Goal: Check status: Check status

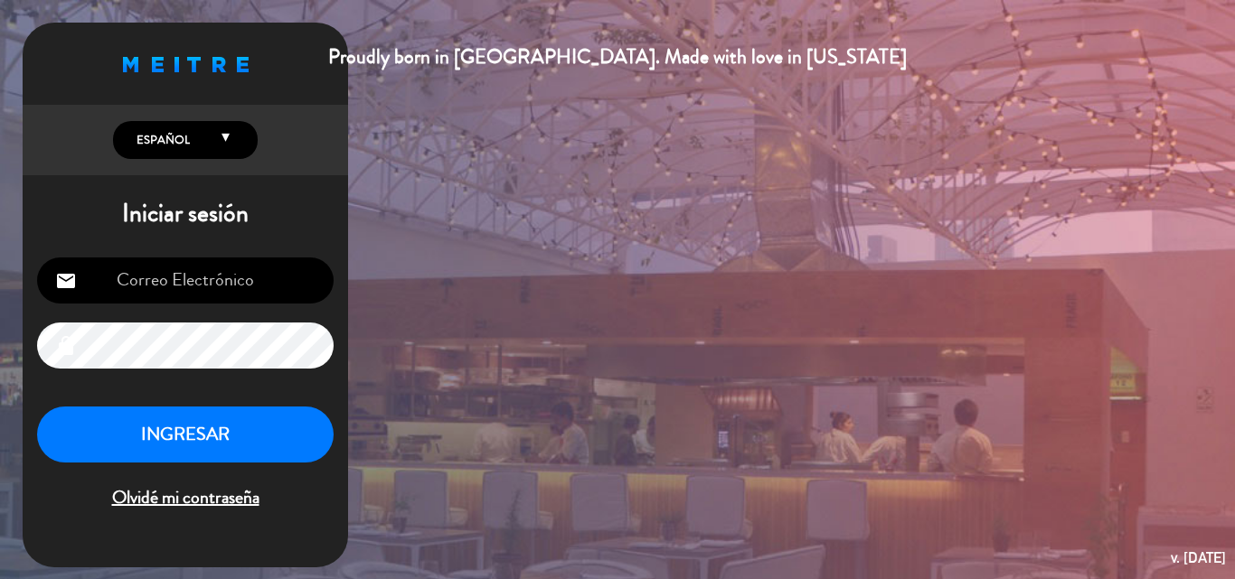
type input "[EMAIL_ADDRESS][DOMAIN_NAME]"
click at [173, 441] on button "INGRESAR" at bounding box center [185, 435] width 296 height 57
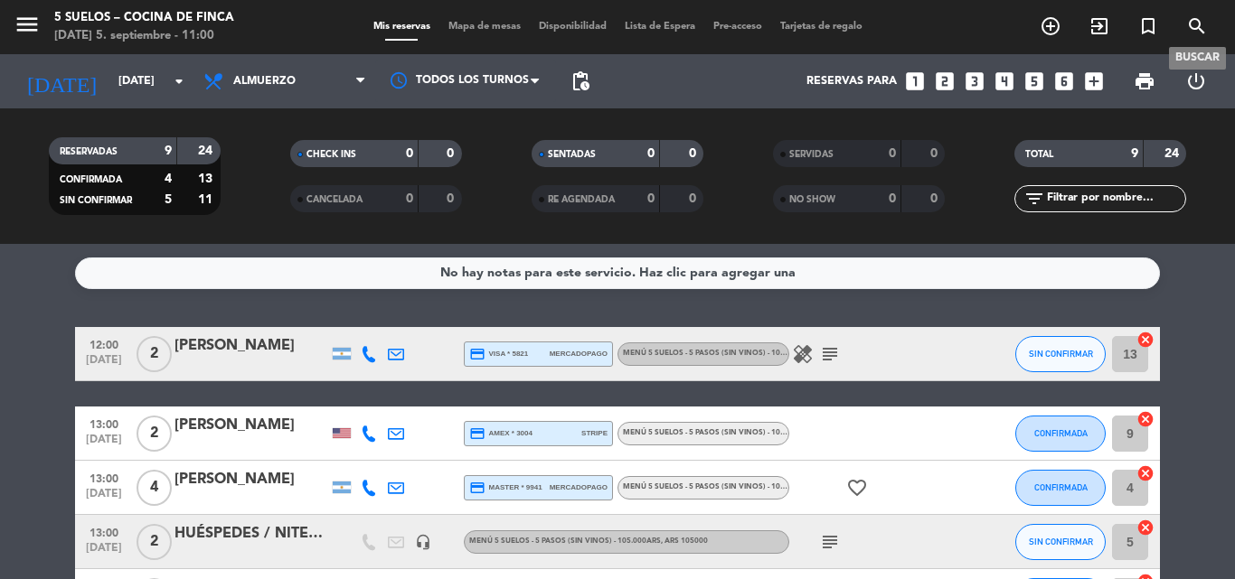
click at [1190, 27] on icon "search" at bounding box center [1197, 26] width 22 height 22
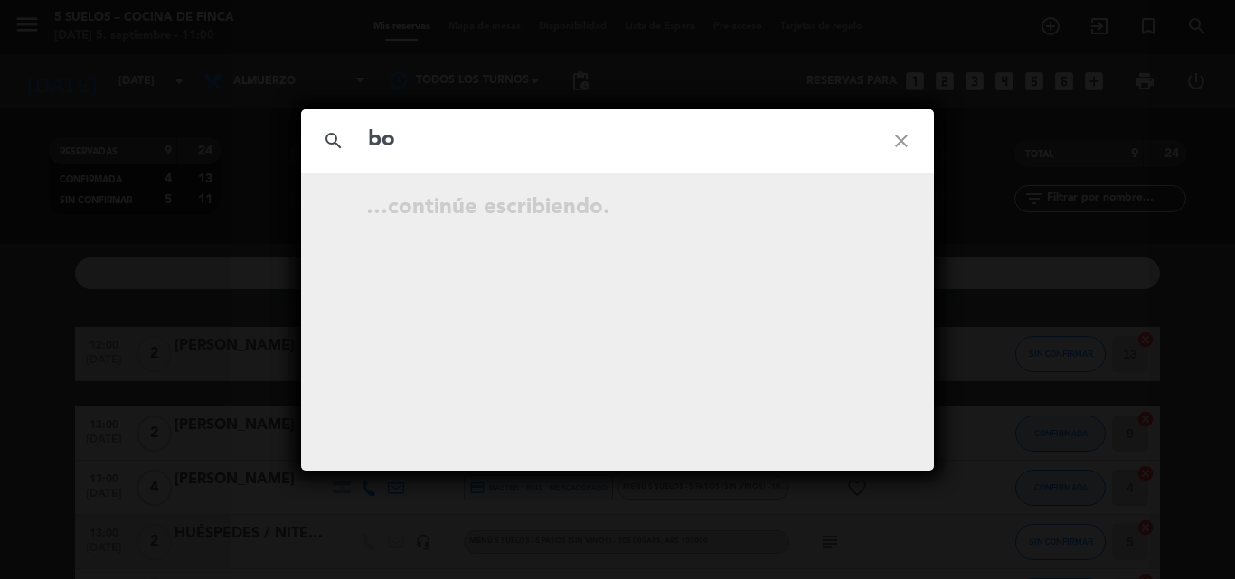
type input "b"
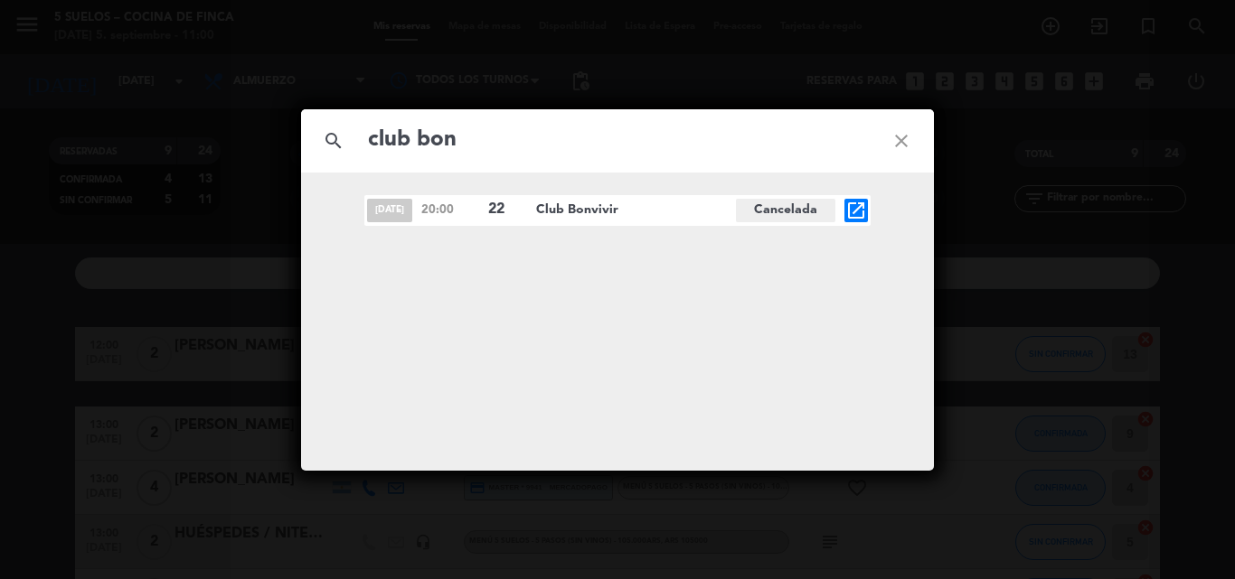
type input "club bon"
click at [208, 307] on div "search club bon close [DATE] 20:00 22 Club Bonvivir Cancelada open_in_new" at bounding box center [617, 289] width 1235 height 579
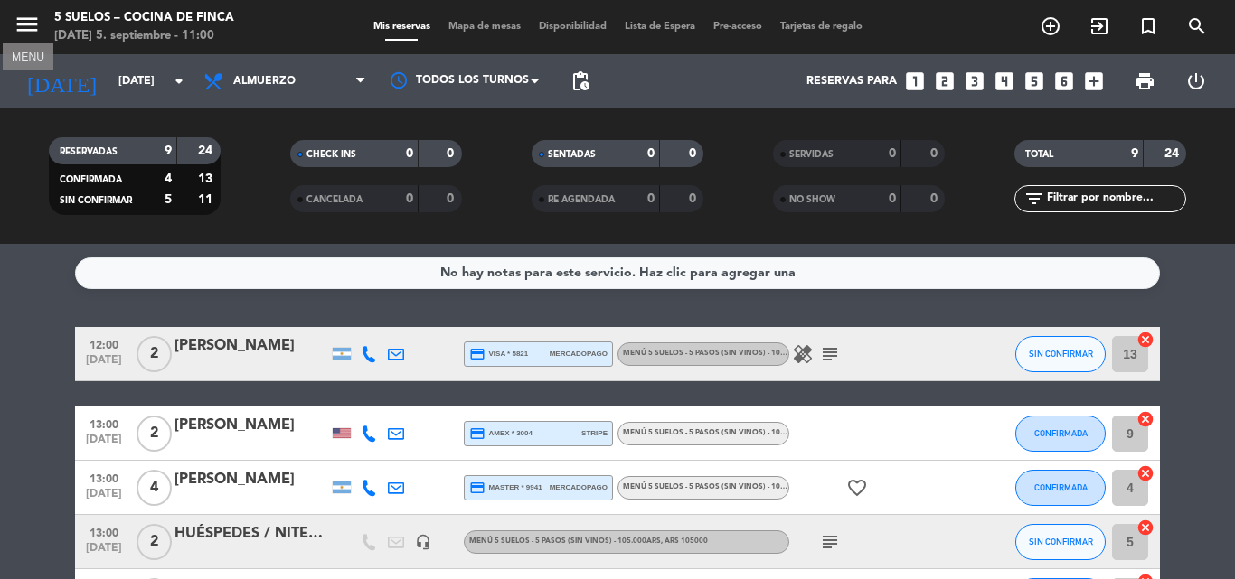
click at [23, 28] on icon "menu" at bounding box center [27, 24] width 27 height 27
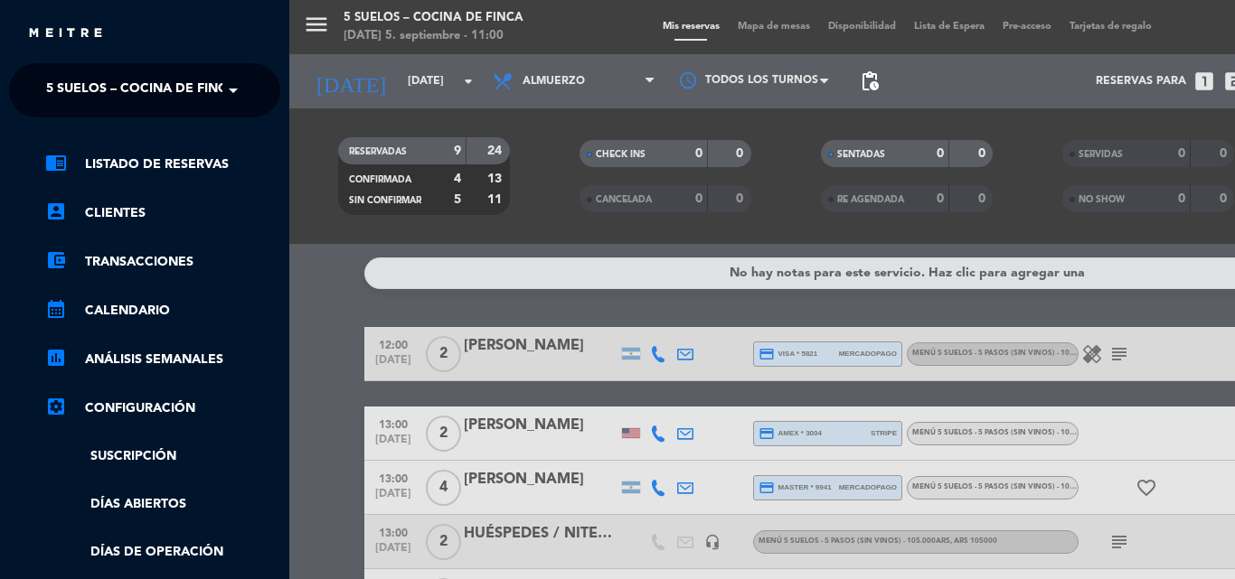
click at [108, 94] on span "5 SUELOS – COCINA DE FINCA" at bounding box center [141, 90] width 190 height 38
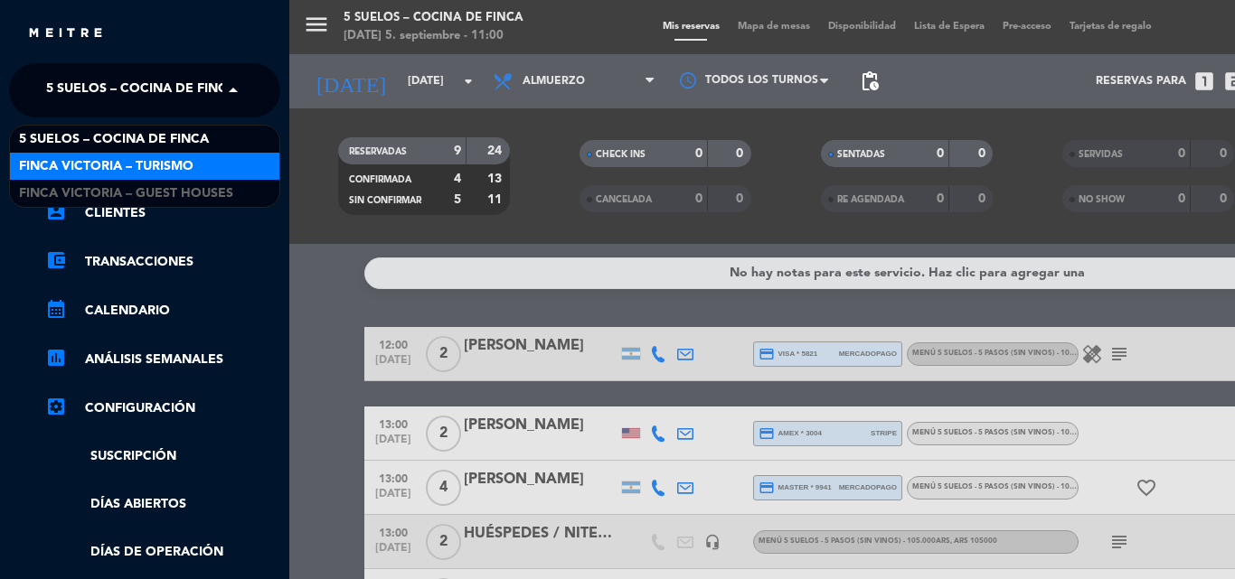
click at [132, 170] on span "FINCA VICTORIA – TURISMO" at bounding box center [106, 166] width 174 height 21
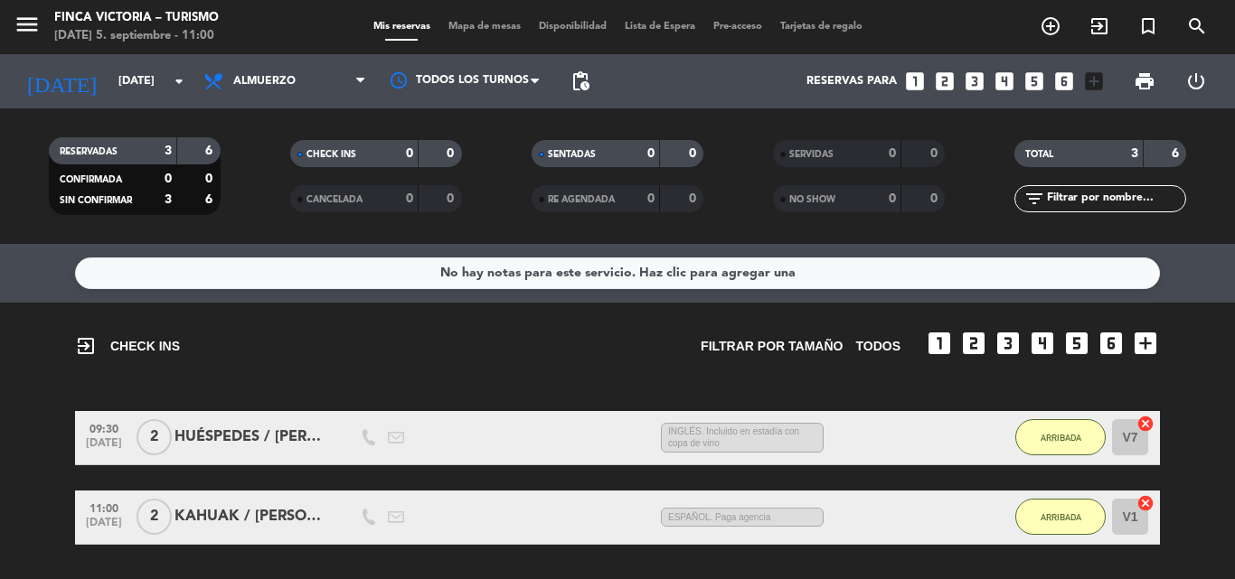
click at [199, 24] on div "FINCA VICTORIA – TURISMO" at bounding box center [136, 18] width 164 height 18
click at [108, 103] on div "[DATE] [DATE] arrow_drop_down" at bounding box center [104, 81] width 181 height 54
click at [110, 80] on input "[DATE]" at bounding box center [185, 81] width 153 height 31
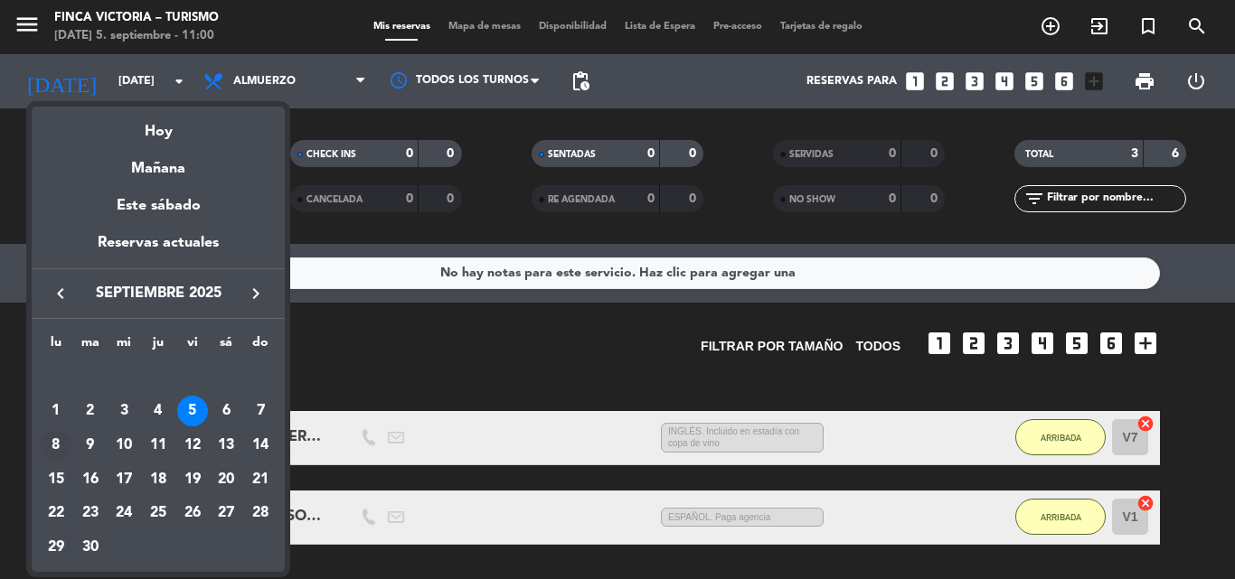
click at [55, 441] on div "8" at bounding box center [56, 445] width 31 height 31
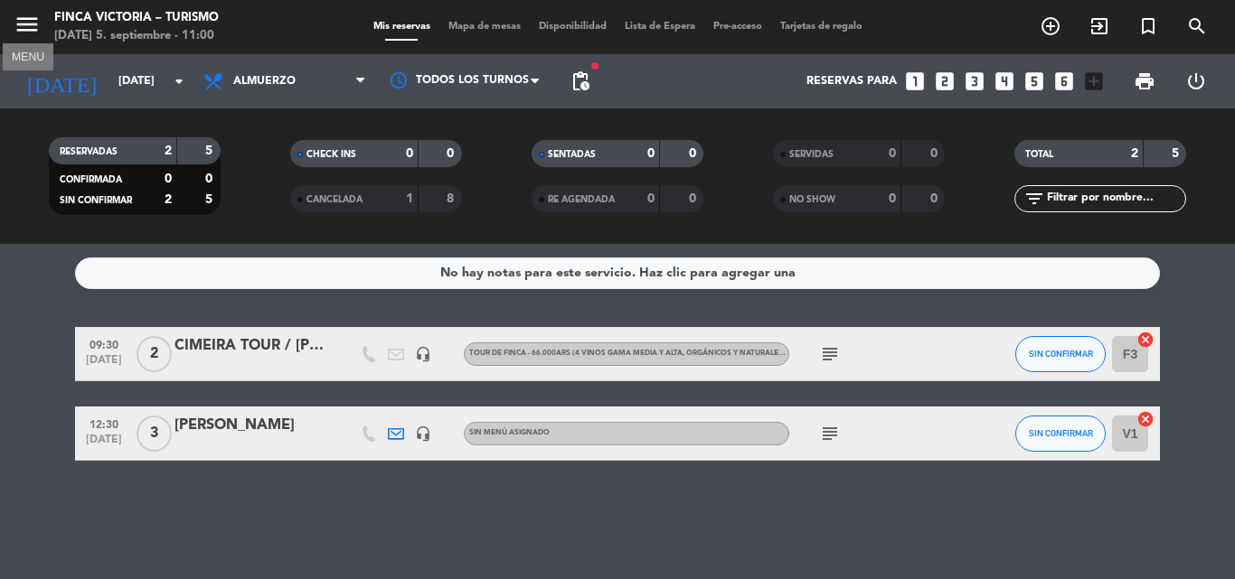
click at [32, 25] on icon "menu" at bounding box center [27, 24] width 27 height 27
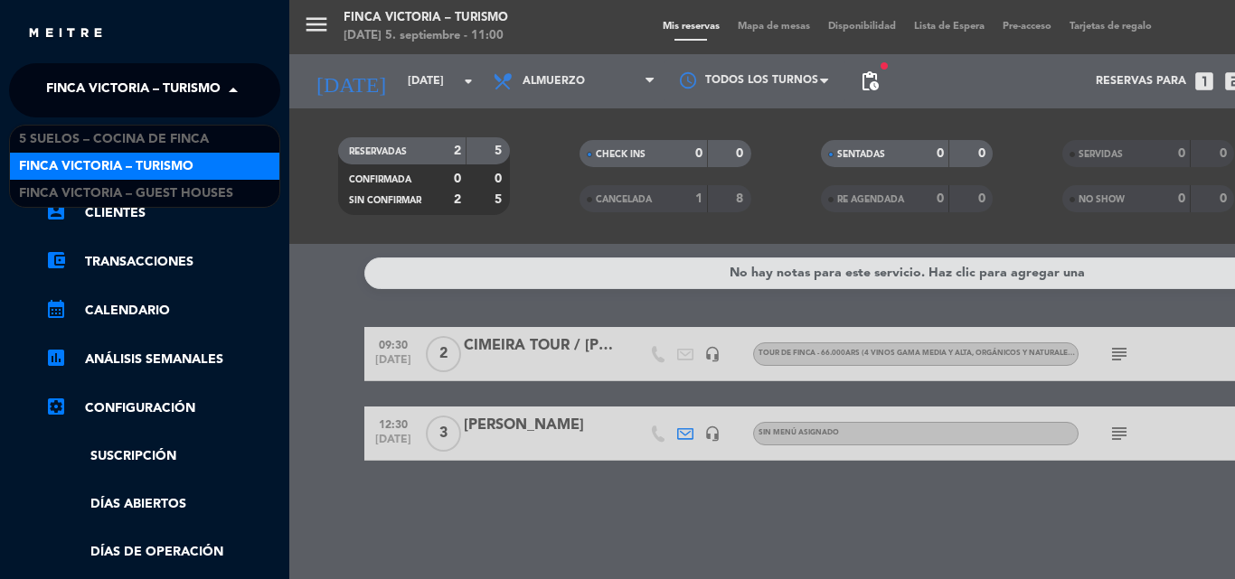
click at [72, 83] on span "FINCA VICTORIA – TURISMO" at bounding box center [133, 90] width 174 height 38
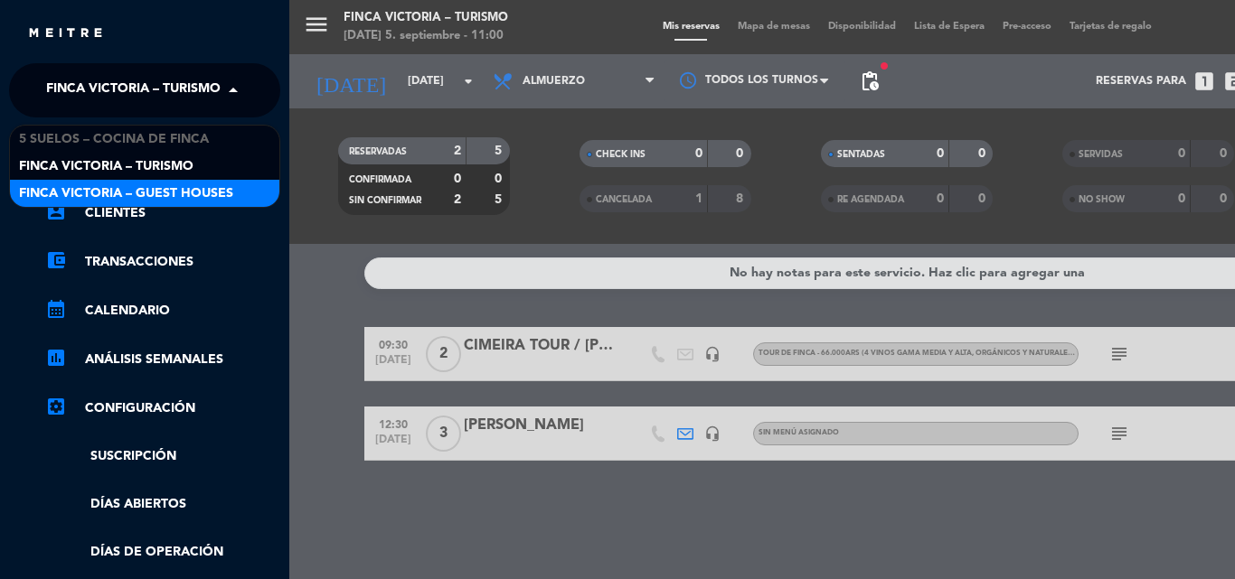
click at [155, 187] on span "FINCA VICTORIA – GUEST HOUSES" at bounding box center [126, 193] width 214 height 21
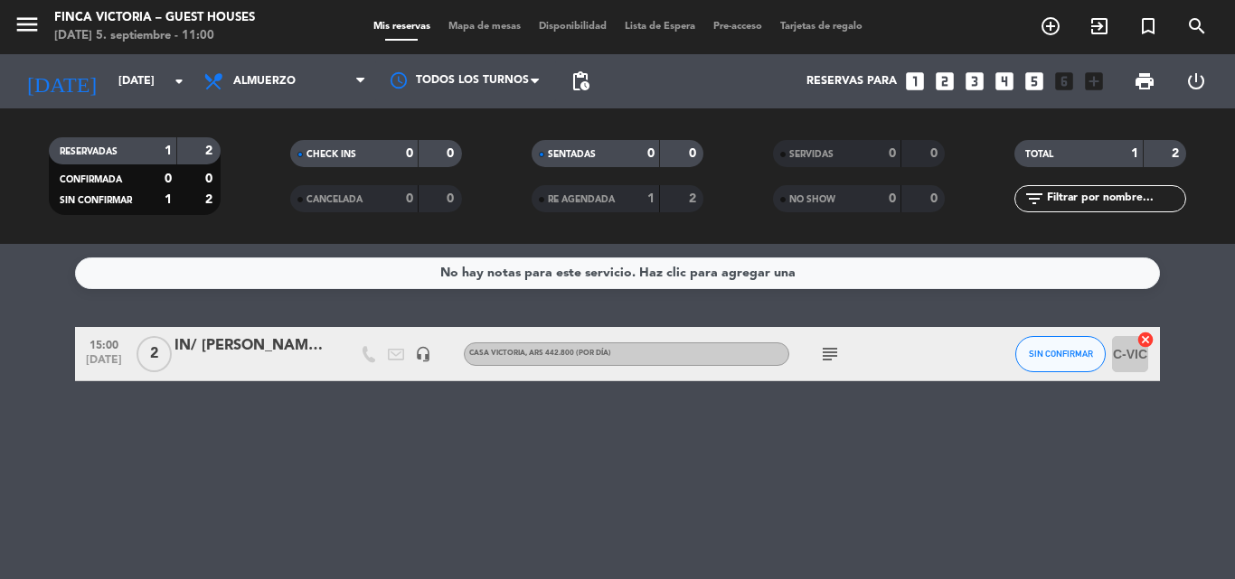
click at [827, 355] on icon "subject" at bounding box center [830, 354] width 22 height 22
click at [279, 334] on div "15:00 [DATE] 2 IN/ [PERSON_NAME] y [PERSON_NAME] (Bonvivir) headset_mic Casa Vi…" at bounding box center [617, 354] width 1085 height 54
click at [277, 347] on div "IN/ [PERSON_NAME] y [PERSON_NAME] (Bonvivir)" at bounding box center [251, 345] width 154 height 23
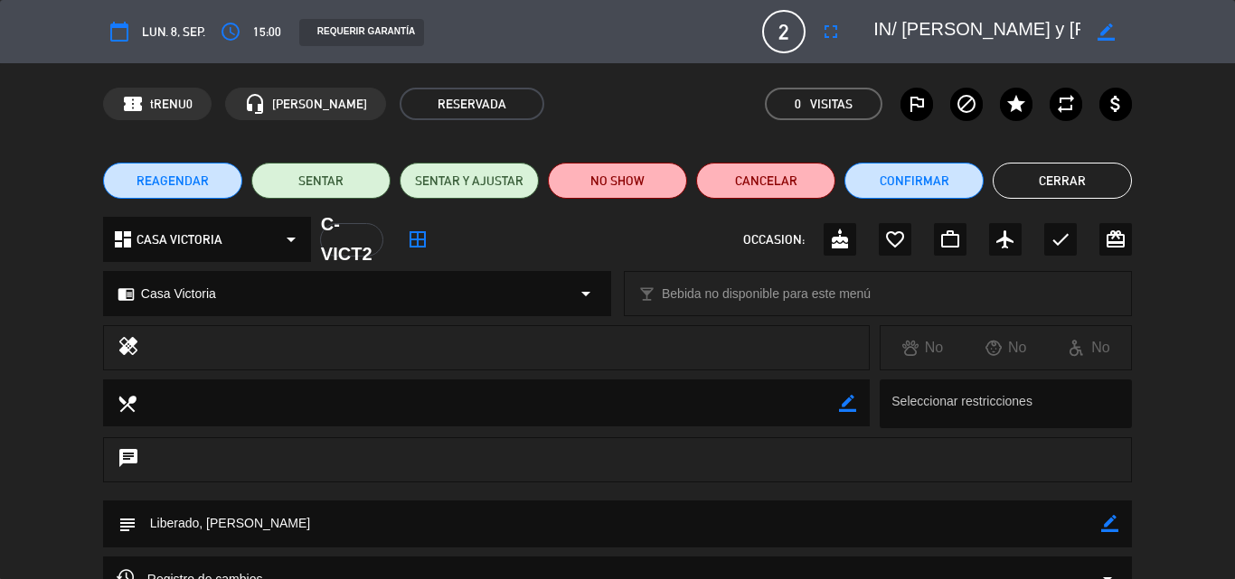
drag, startPoint x: 999, startPoint y: 5, endPoint x: 1152, endPoint y: 26, distance: 155.2
click at [1154, 26] on div "calendar_today lun. 8, sep. access_time 15:00 REQUERIR GARANTÍA 2 IN/ [PERSON_N…" at bounding box center [617, 31] width 1235 height 63
click at [956, 42] on textarea at bounding box center [976, 31] width 207 height 33
drag, startPoint x: 957, startPoint y: 33, endPoint x: 1177, endPoint y: 10, distance: 220.8
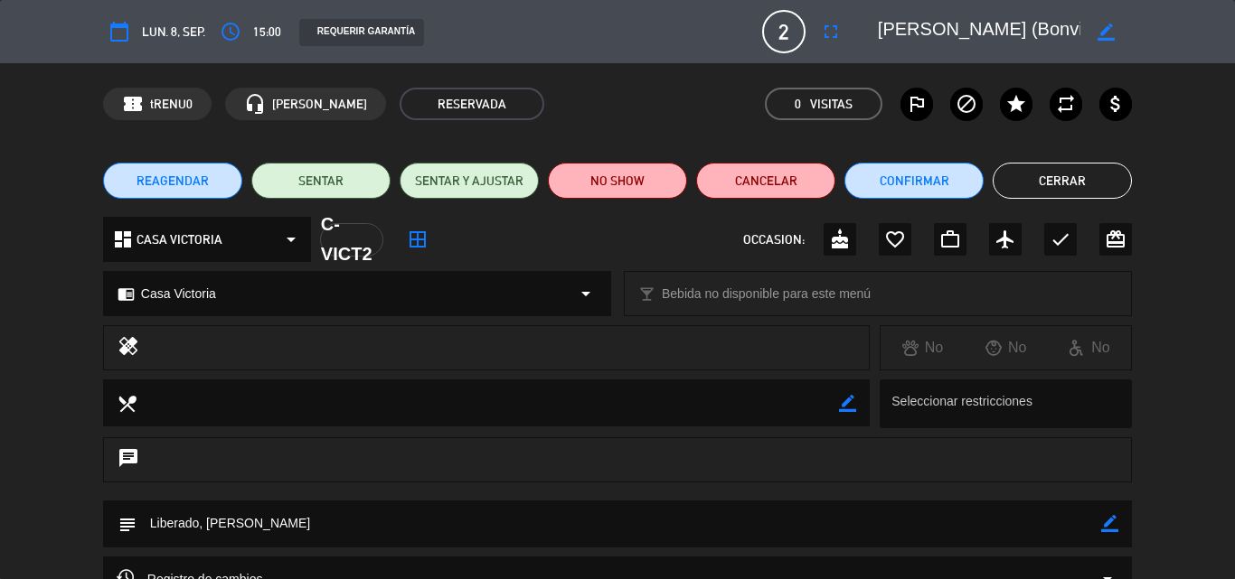
click at [1177, 10] on div "calendar_today lun. 8, sep. access_time 15:00 REQUERIR GARANTÍA 2 IN/ [PERSON_N…" at bounding box center [617, 31] width 1235 height 63
click at [1034, 167] on button "Cerrar" at bounding box center [1061, 181] width 139 height 36
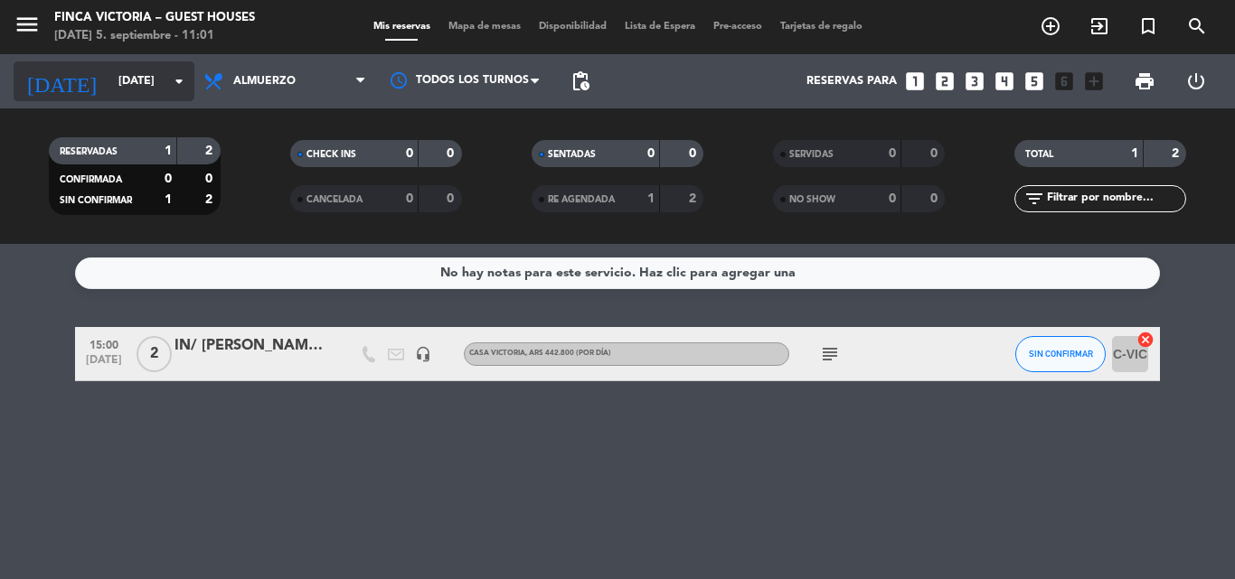
click at [109, 92] on input "[DATE]" at bounding box center [185, 81] width 153 height 31
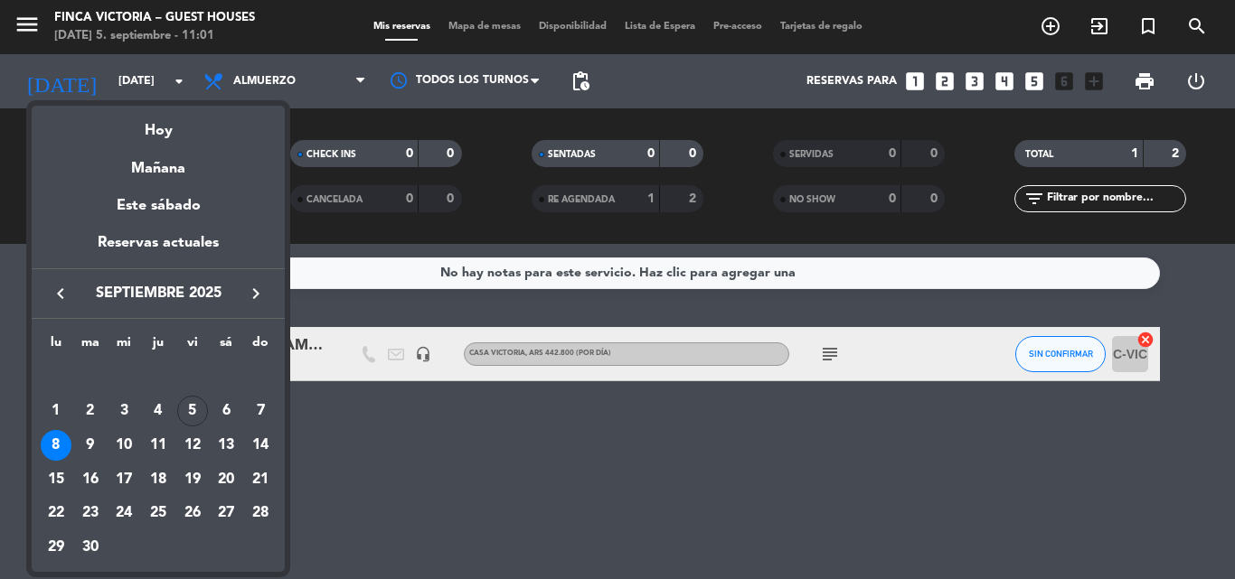
click at [29, 19] on div at bounding box center [617, 289] width 1235 height 579
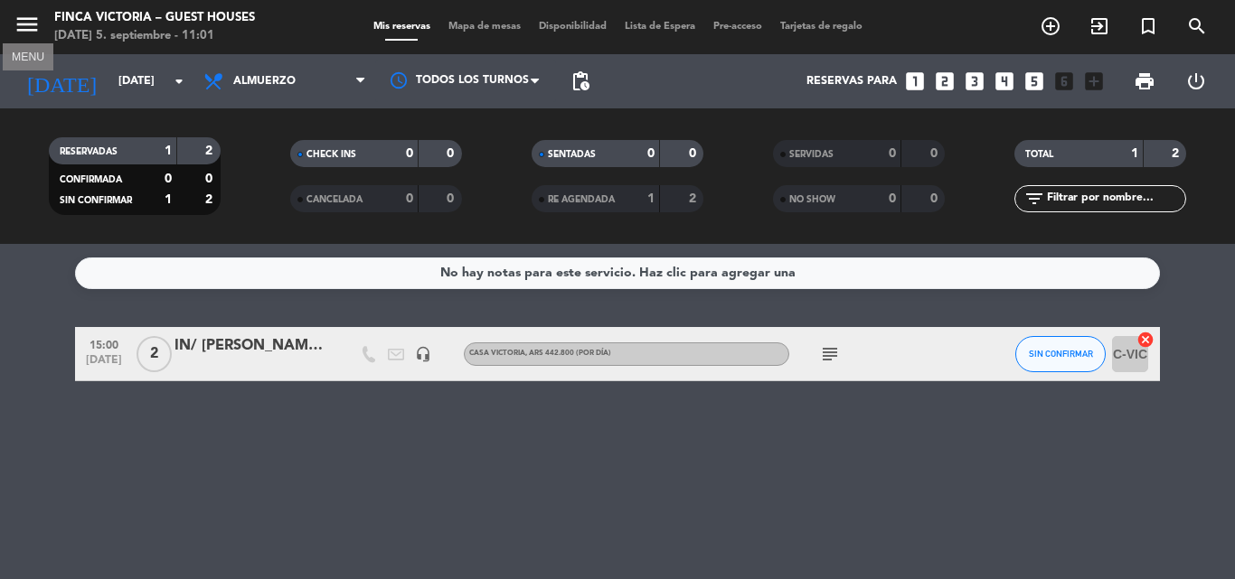
click at [32, 23] on icon "menu" at bounding box center [27, 24] width 27 height 27
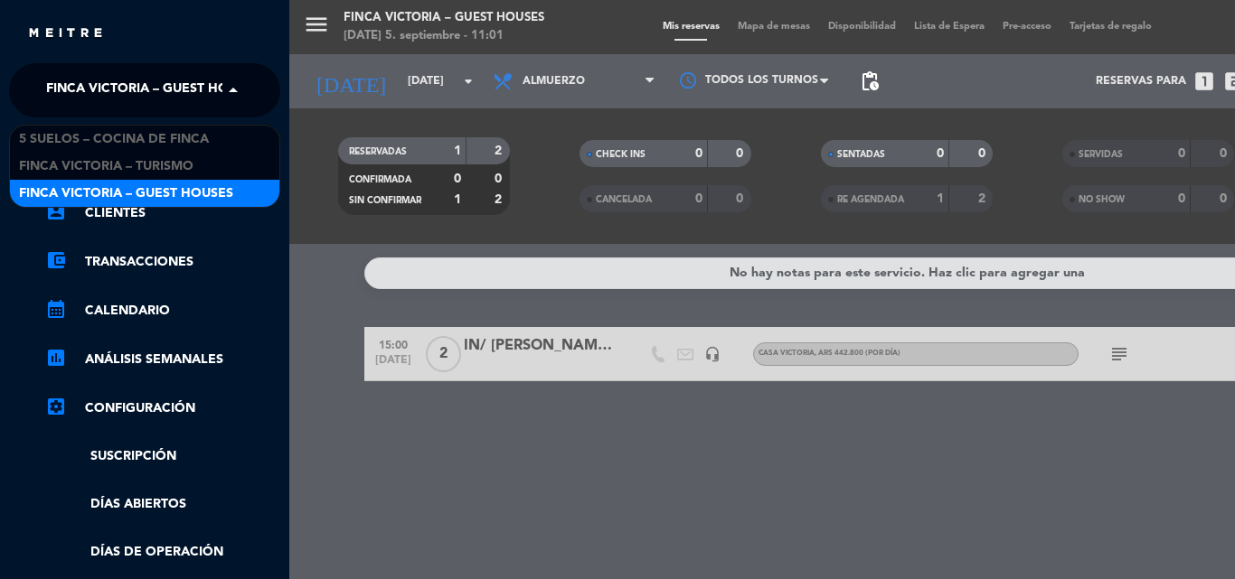
click at [116, 96] on span "FINCA VICTORIA – GUEST HOUSES" at bounding box center [153, 90] width 214 height 38
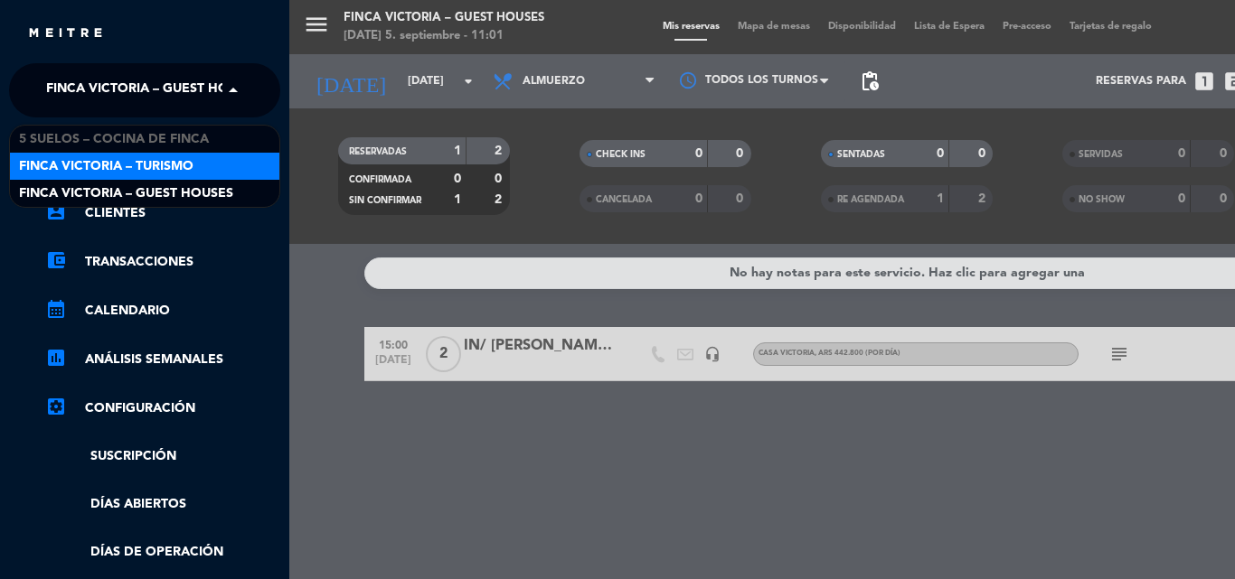
click at [123, 156] on span "FINCA VICTORIA – TURISMO" at bounding box center [106, 166] width 174 height 21
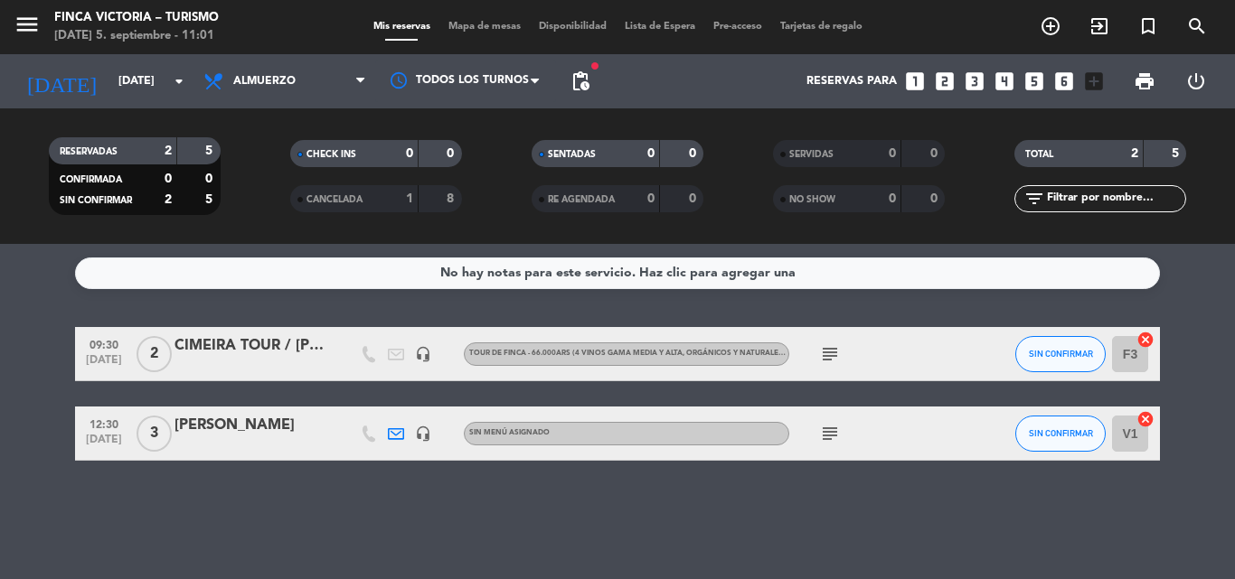
click at [815, 343] on div "subject" at bounding box center [870, 353] width 163 height 53
click at [836, 427] on icon "subject" at bounding box center [830, 434] width 22 height 22
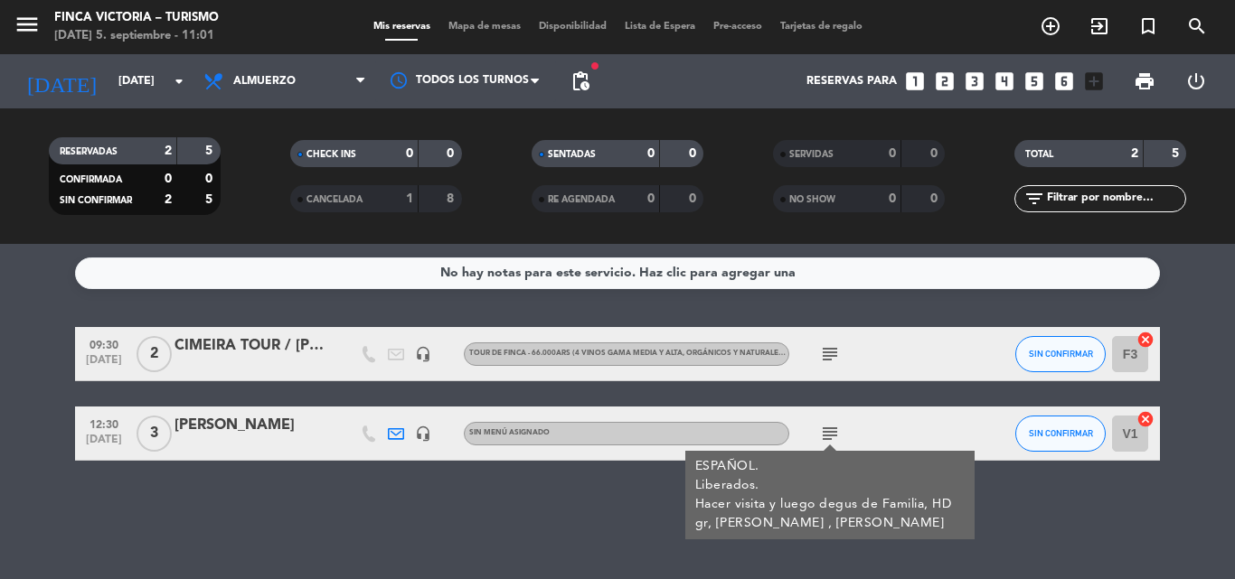
click at [226, 418] on div "[PERSON_NAME]" at bounding box center [251, 425] width 154 height 23
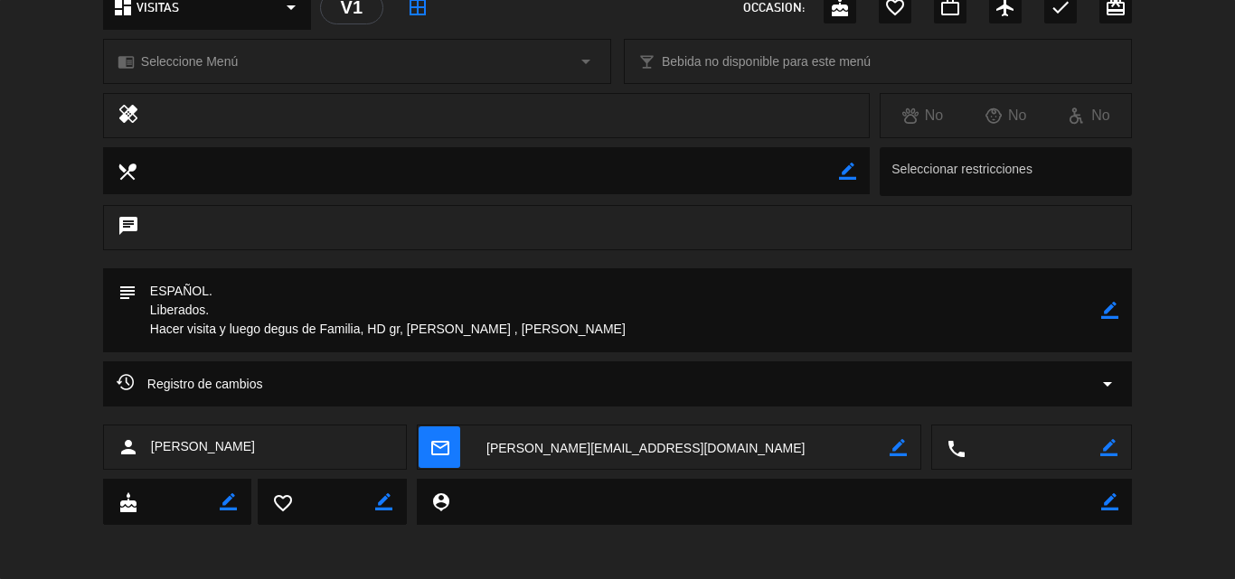
scroll to position [0, 0]
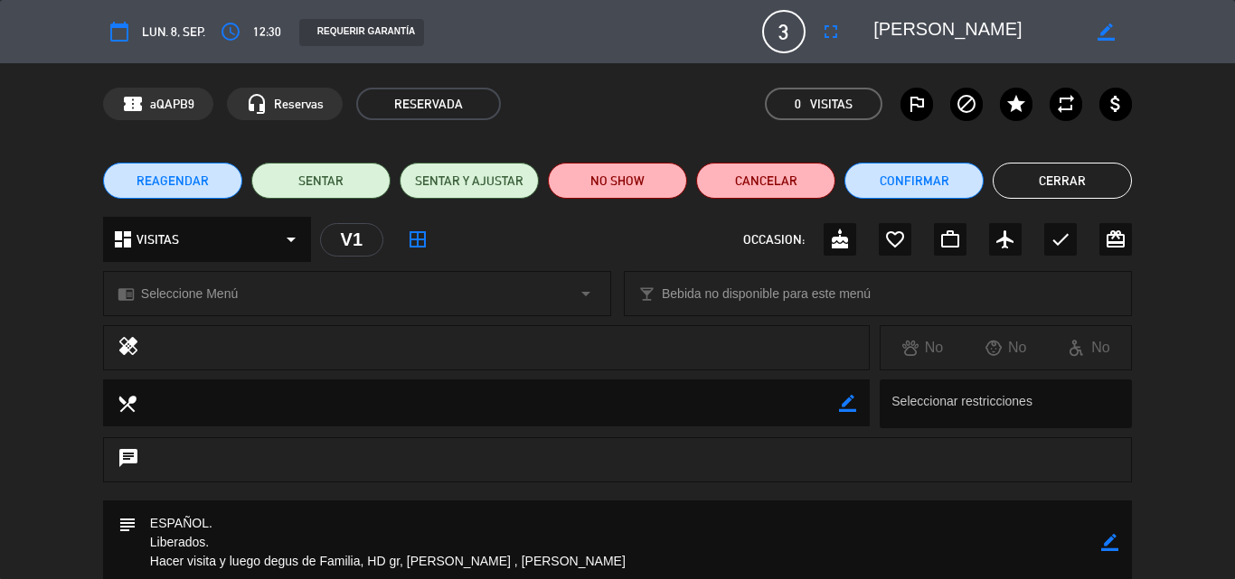
click at [1049, 182] on button "Cerrar" at bounding box center [1061, 181] width 139 height 36
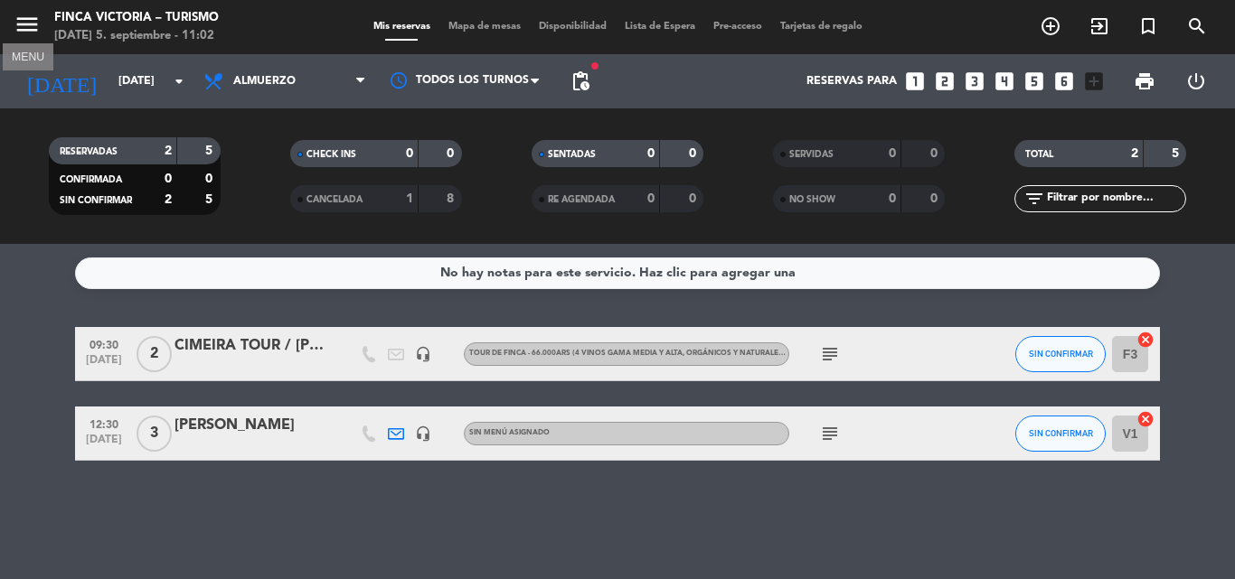
click at [29, 33] on icon "menu" at bounding box center [27, 24] width 27 height 27
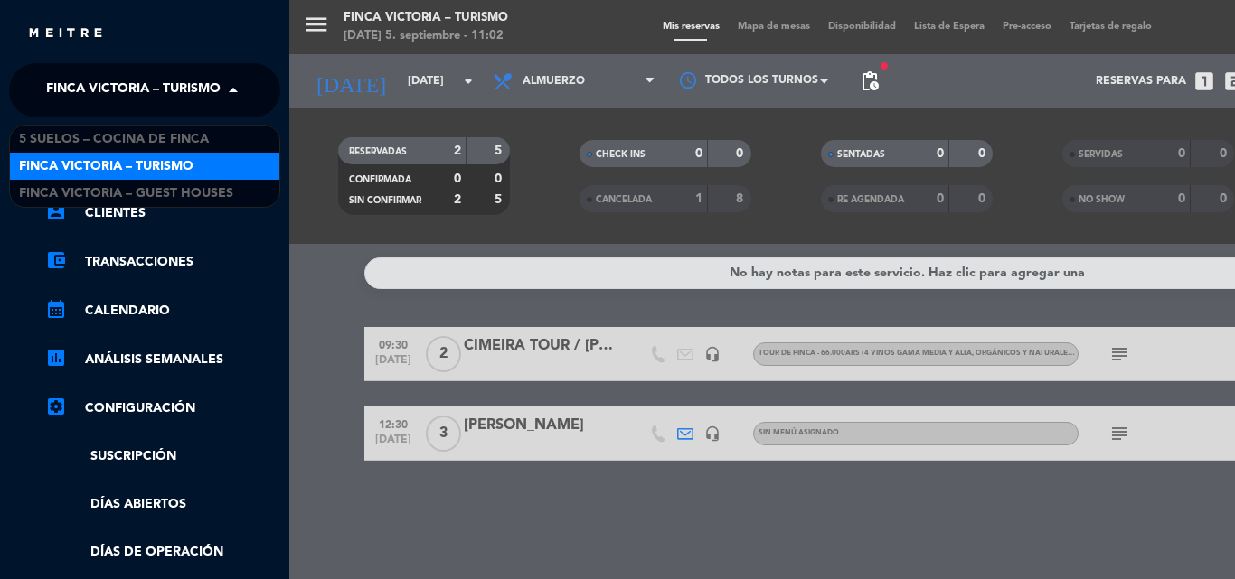
click at [140, 89] on span "FINCA VICTORIA – TURISMO" at bounding box center [133, 90] width 174 height 38
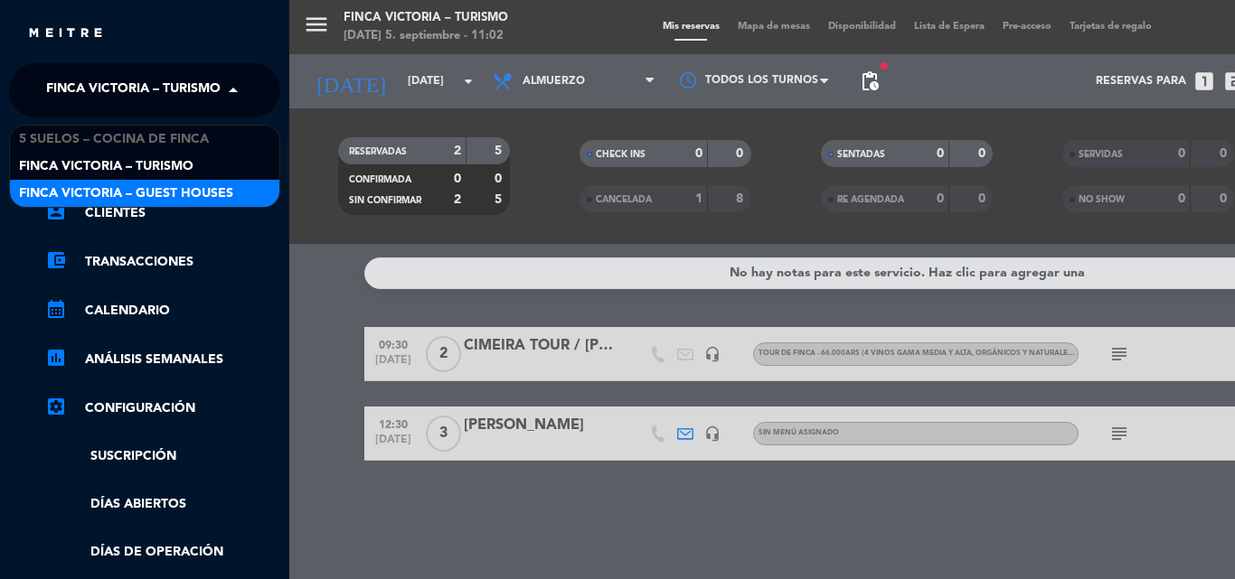
click at [155, 188] on span "FINCA VICTORIA – GUEST HOUSES" at bounding box center [126, 193] width 214 height 21
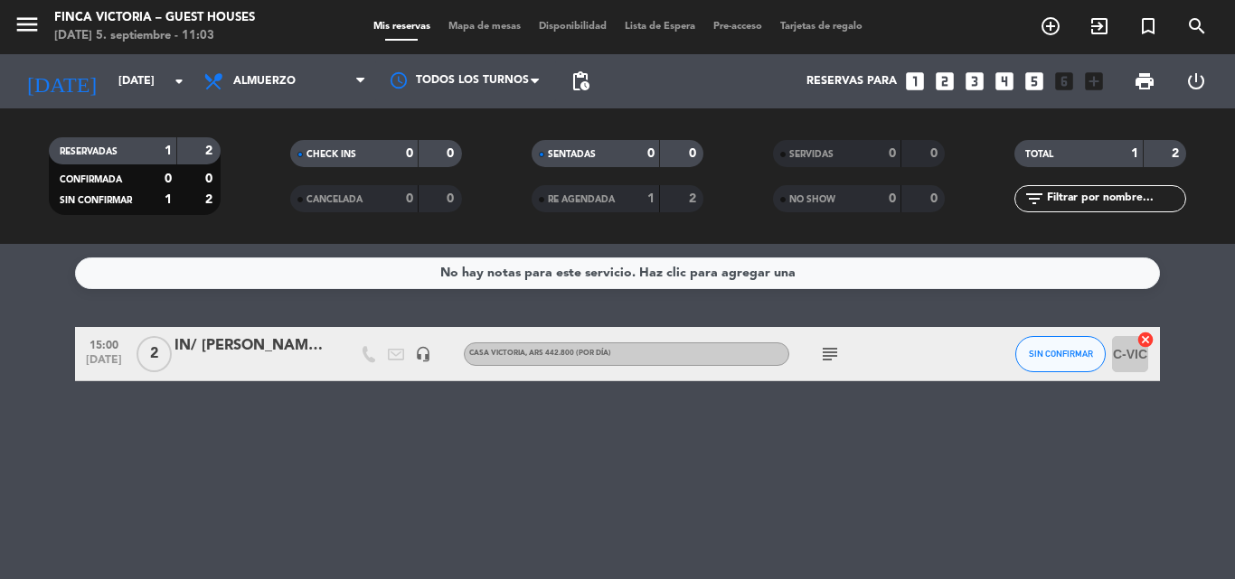
click at [426, 355] on icon "headset_mic" at bounding box center [423, 354] width 16 height 16
click at [828, 359] on icon "subject" at bounding box center [830, 354] width 22 height 22
click at [134, 368] on div "2" at bounding box center [154, 353] width 42 height 53
click at [95, 359] on span "[DATE]" at bounding box center [103, 364] width 45 height 21
click at [0, 349] on bookings-row "15:00 [DATE] Creada: [DATE] 2 IN/ [PERSON_NAME] y [PERSON_NAME] (Bonvivir) head…" at bounding box center [617, 354] width 1235 height 54
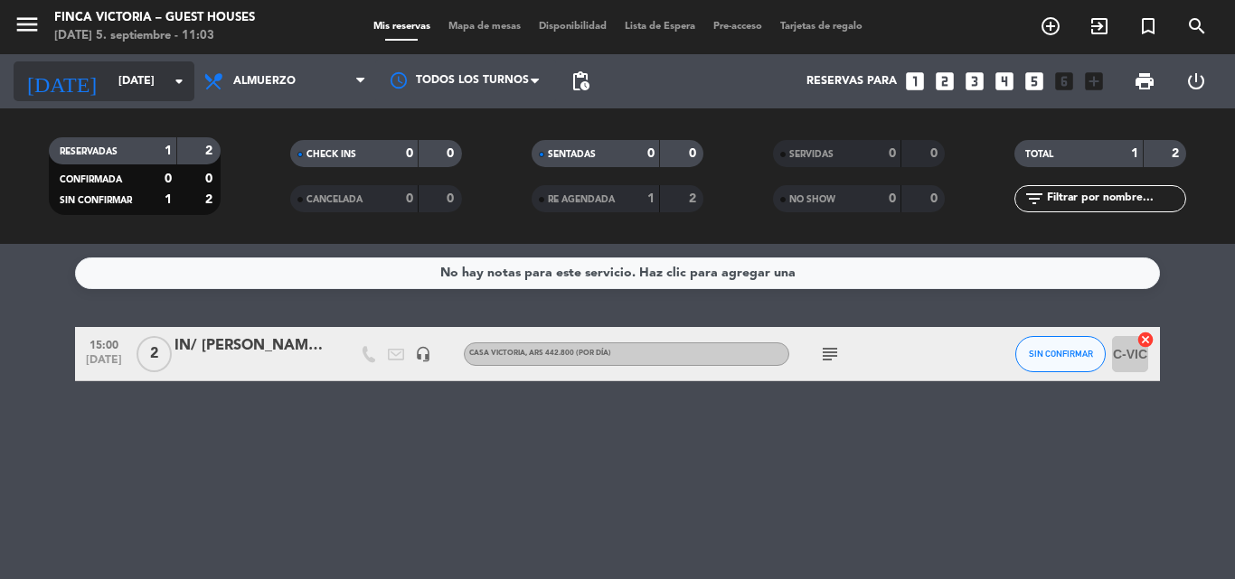
click at [109, 84] on input "[DATE]" at bounding box center [185, 81] width 153 height 31
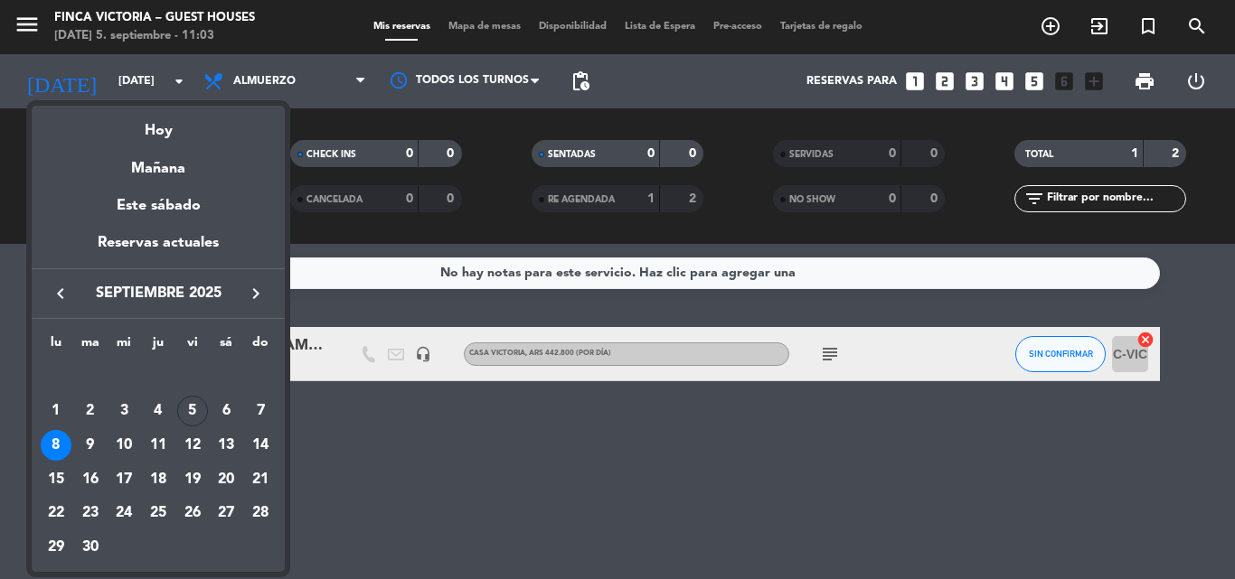
click at [53, 443] on div "8" at bounding box center [56, 445] width 31 height 31
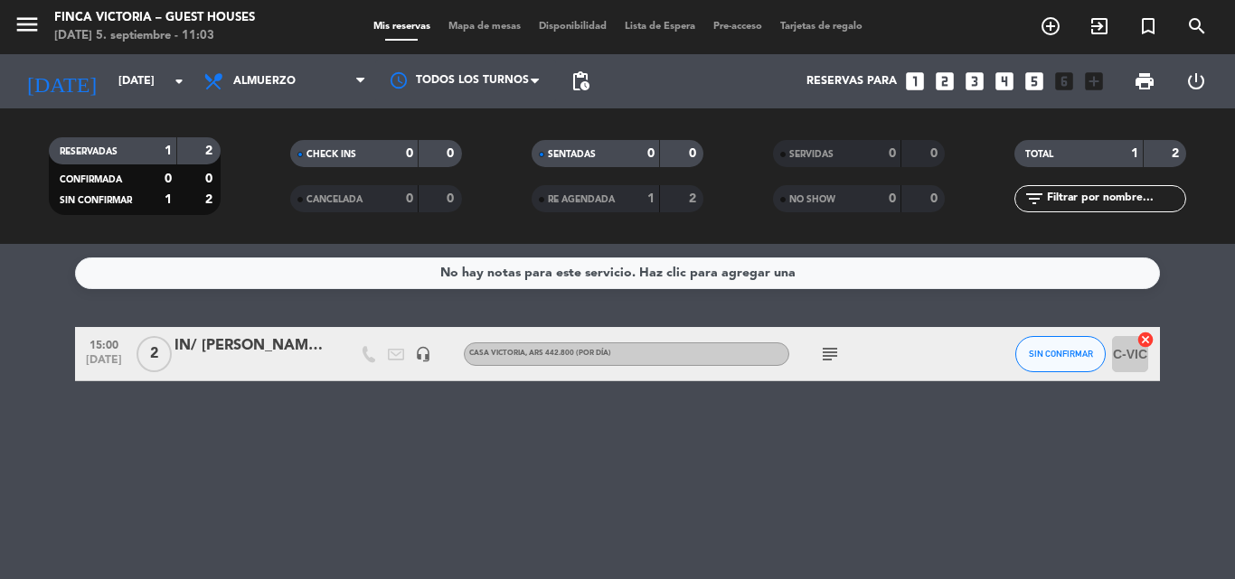
click at [830, 360] on icon "subject" at bounding box center [830, 354] width 22 height 22
click at [118, 349] on span "15:00" at bounding box center [103, 343] width 45 height 21
click at [0, 354] on bookings-row "15:00 [DATE] Creada: [DATE] 2 IN/ [PERSON_NAME] y [PERSON_NAME] (Bonvivir) head…" at bounding box center [617, 354] width 1235 height 54
click at [109, 90] on input "[DATE]" at bounding box center [185, 81] width 153 height 31
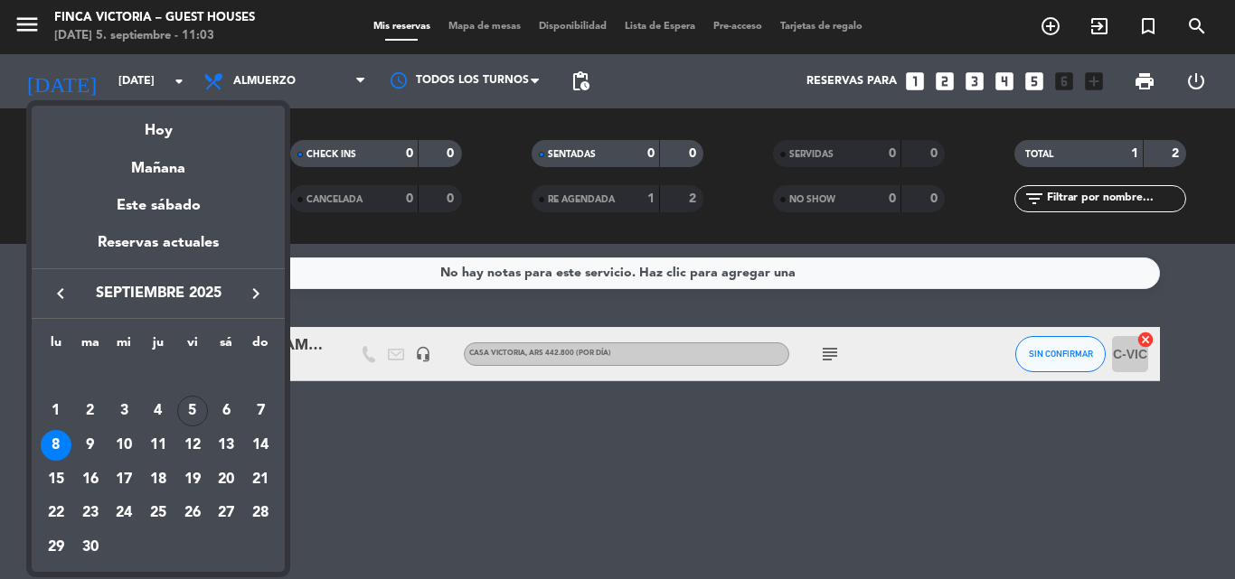
click at [85, 451] on div "9" at bounding box center [90, 445] width 31 height 31
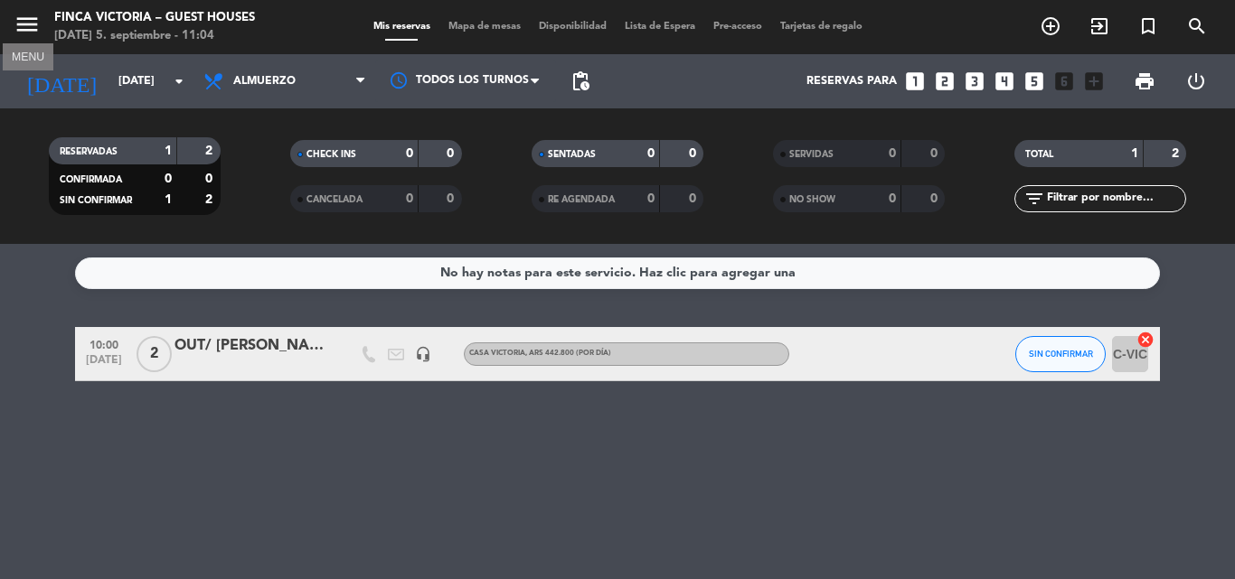
click at [20, 32] on icon "menu" at bounding box center [27, 24] width 27 height 27
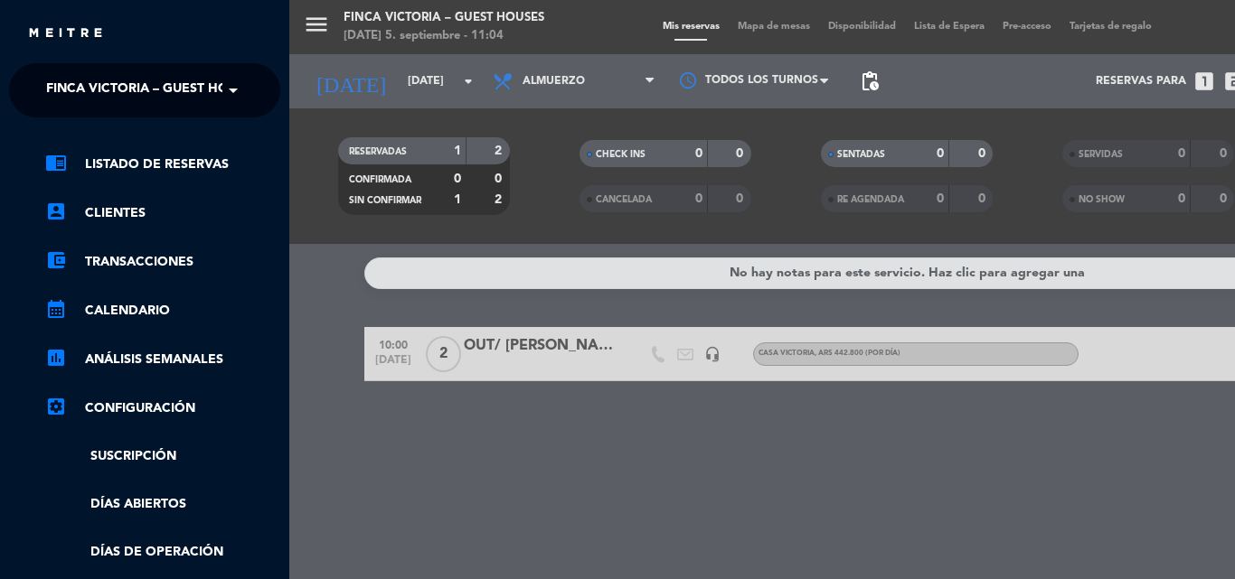
click at [174, 83] on span "FINCA VICTORIA – GUEST HOUSES" at bounding box center [153, 90] width 214 height 38
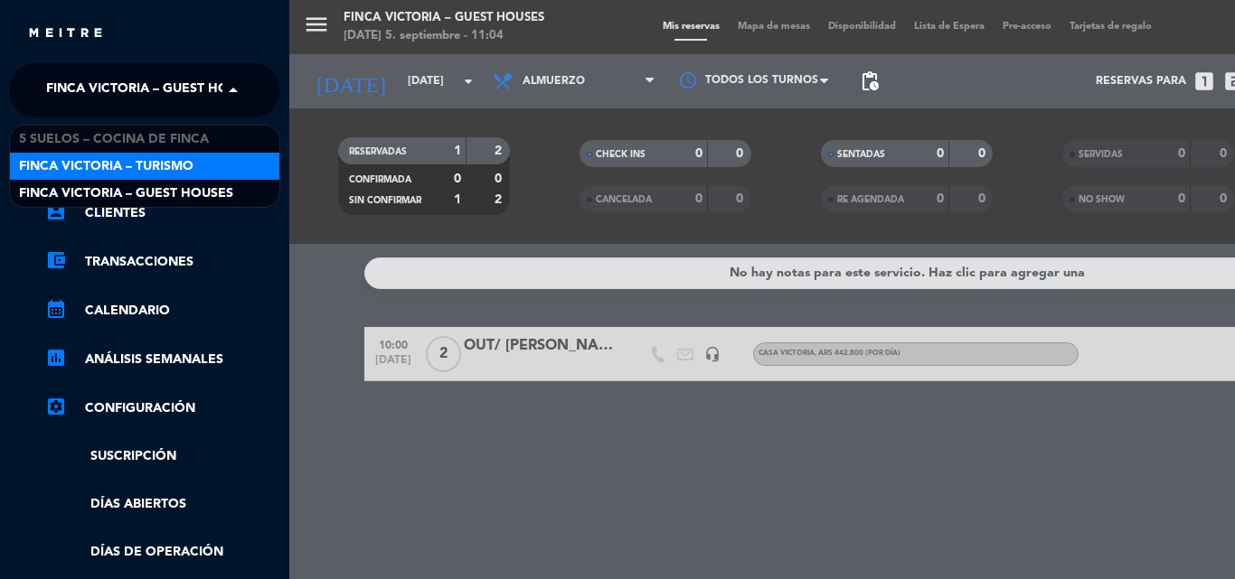
click at [147, 171] on span "FINCA VICTORIA – TURISMO" at bounding box center [106, 166] width 174 height 21
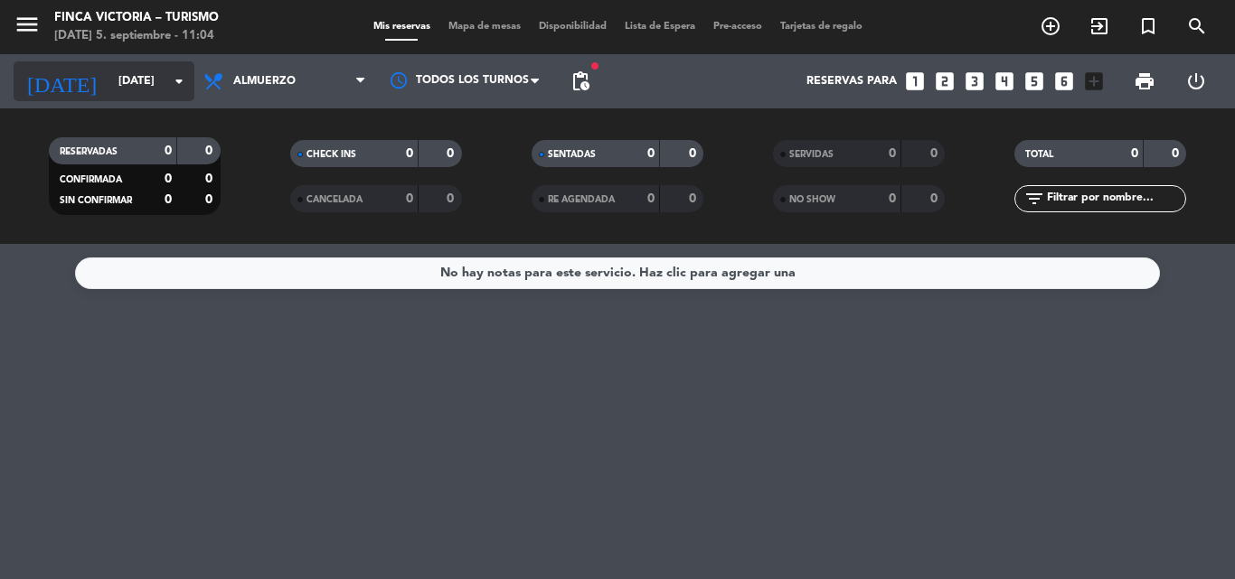
click at [109, 100] on div "[DATE] [DATE] arrow_drop_down" at bounding box center [104, 81] width 181 height 54
click at [118, 87] on input "[DATE]" at bounding box center [185, 81] width 153 height 31
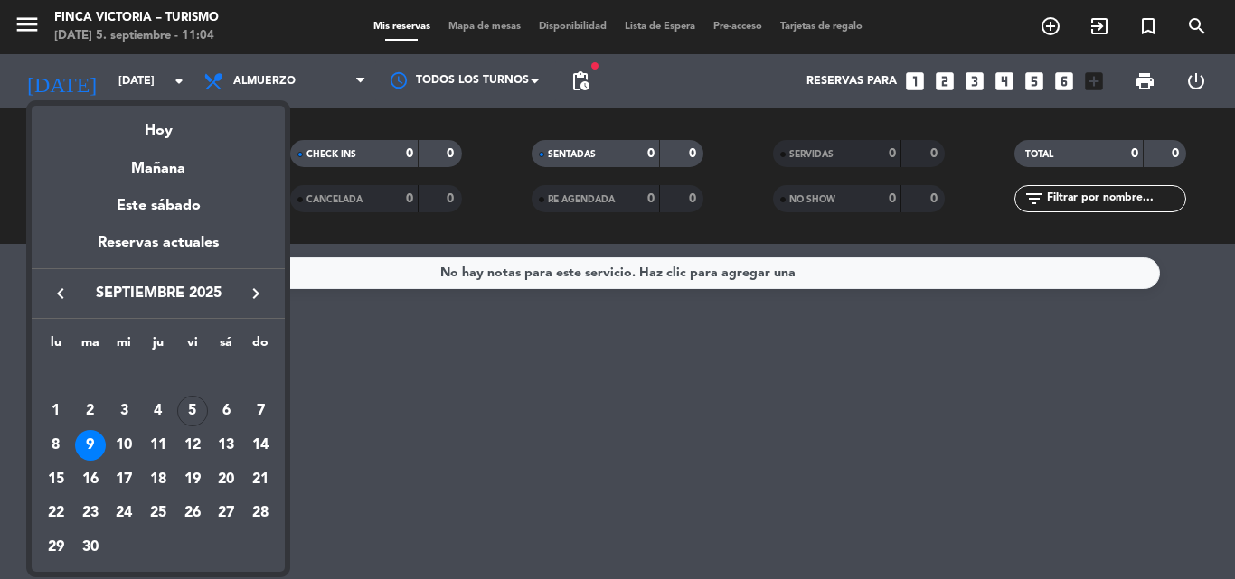
click at [49, 440] on div "8" at bounding box center [56, 445] width 31 height 31
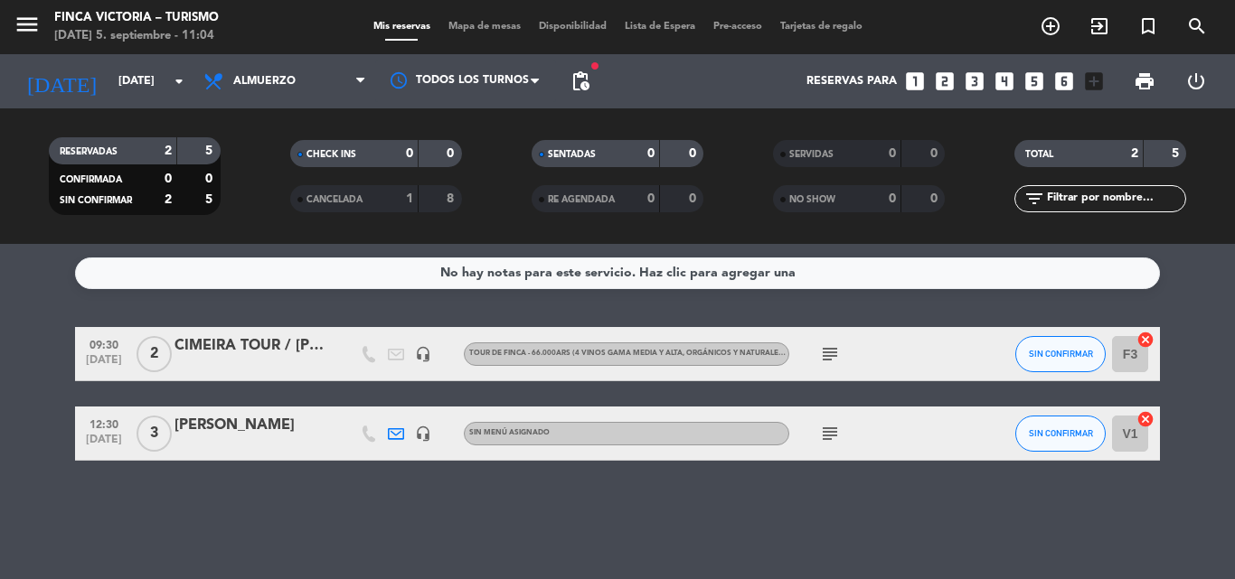
click at [272, 345] on div "CIMEIRA TOUR / [PERSON_NAME]" at bounding box center [251, 345] width 154 height 23
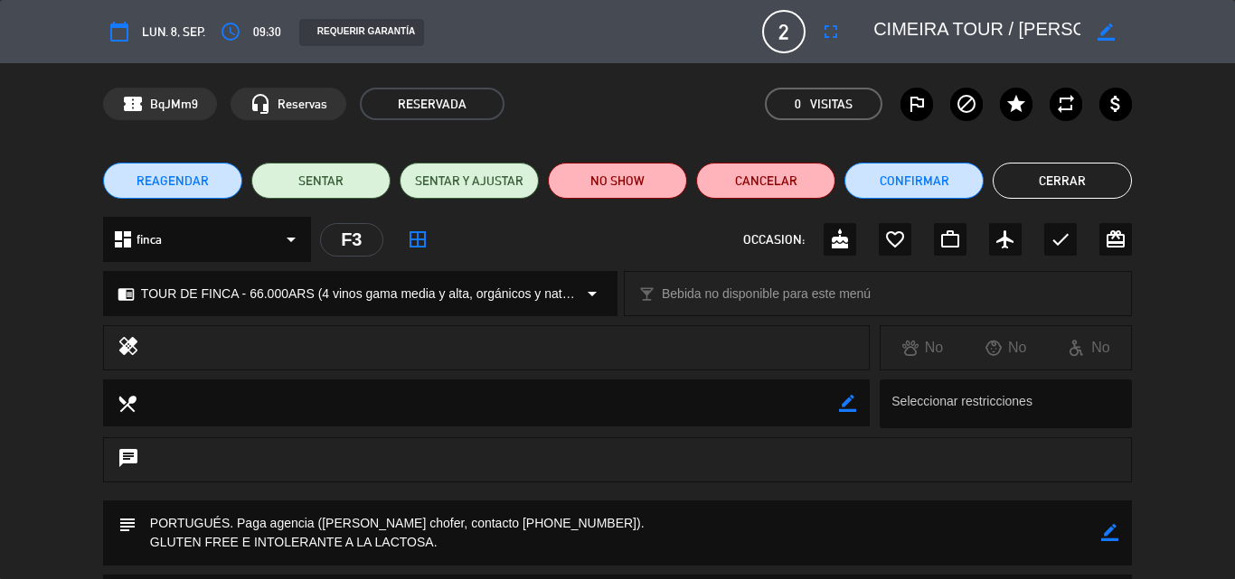
click at [1063, 198] on button "Cerrar" at bounding box center [1061, 181] width 139 height 36
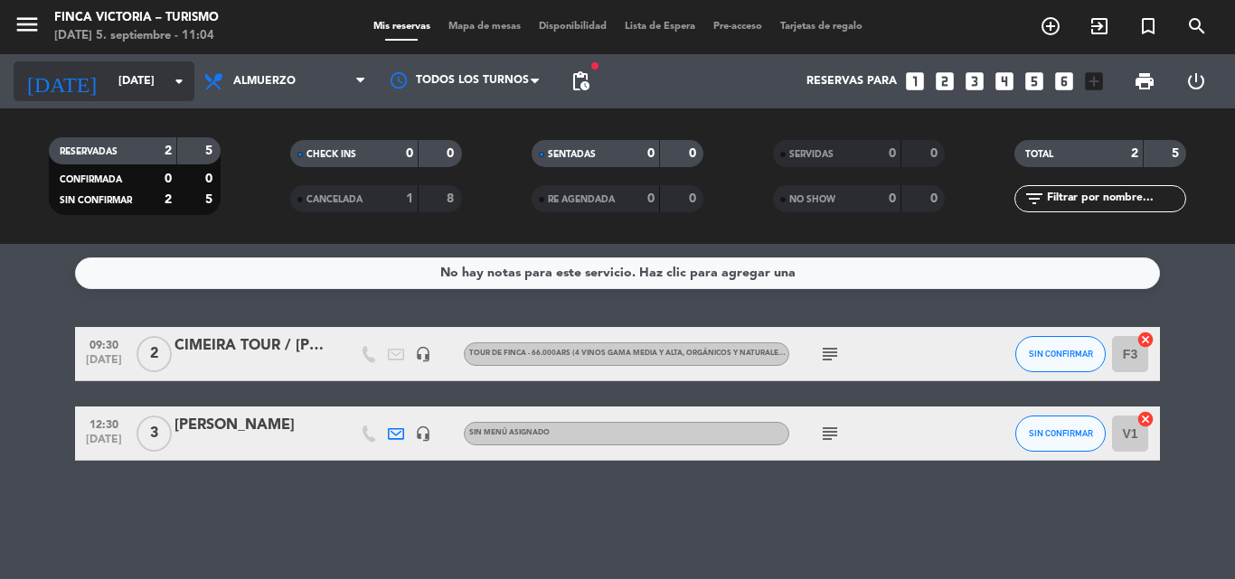
click at [152, 81] on input "[DATE]" at bounding box center [185, 81] width 153 height 31
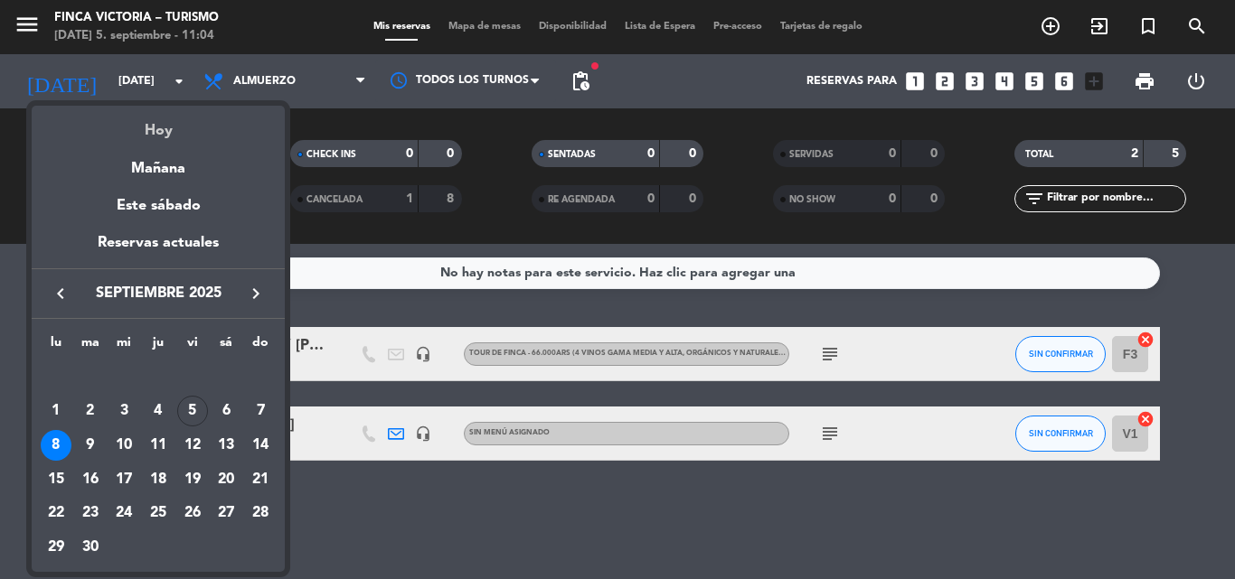
click at [147, 127] on div "Hoy" at bounding box center [158, 124] width 253 height 37
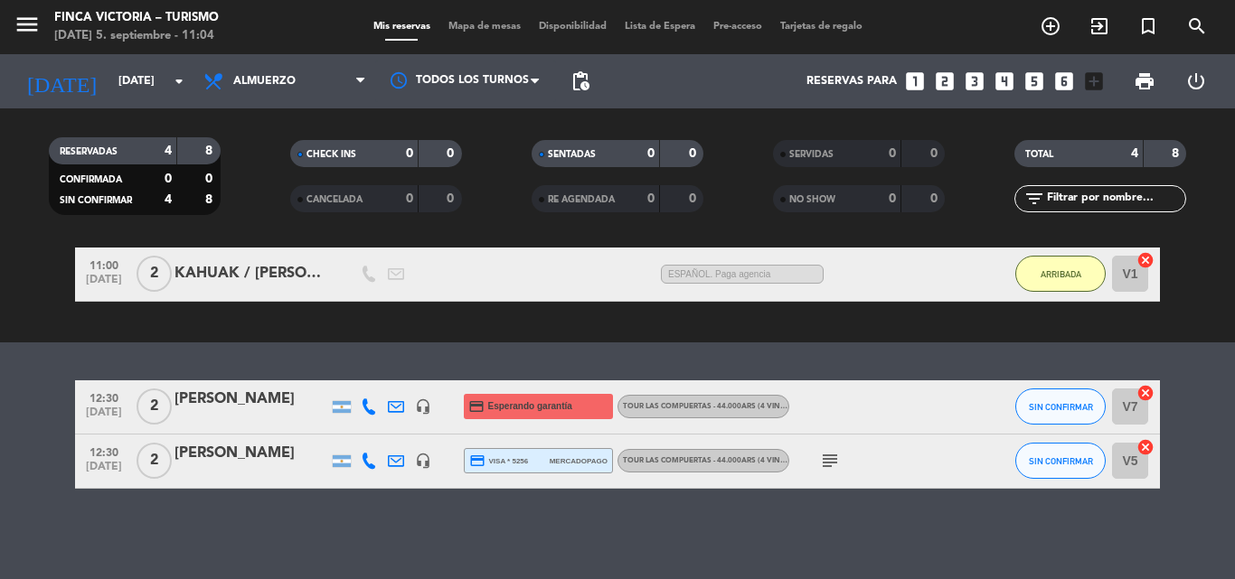
scroll to position [242, 0]
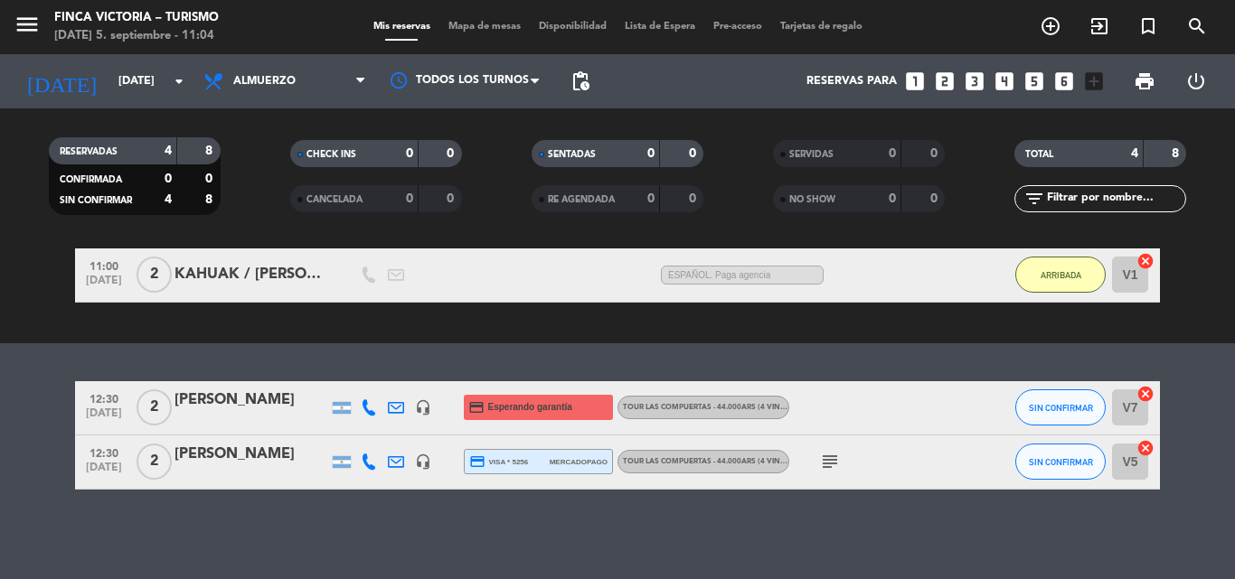
click at [840, 456] on icon "subject" at bounding box center [830, 462] width 22 height 22
click at [109, 70] on input "[DATE]" at bounding box center [185, 81] width 153 height 31
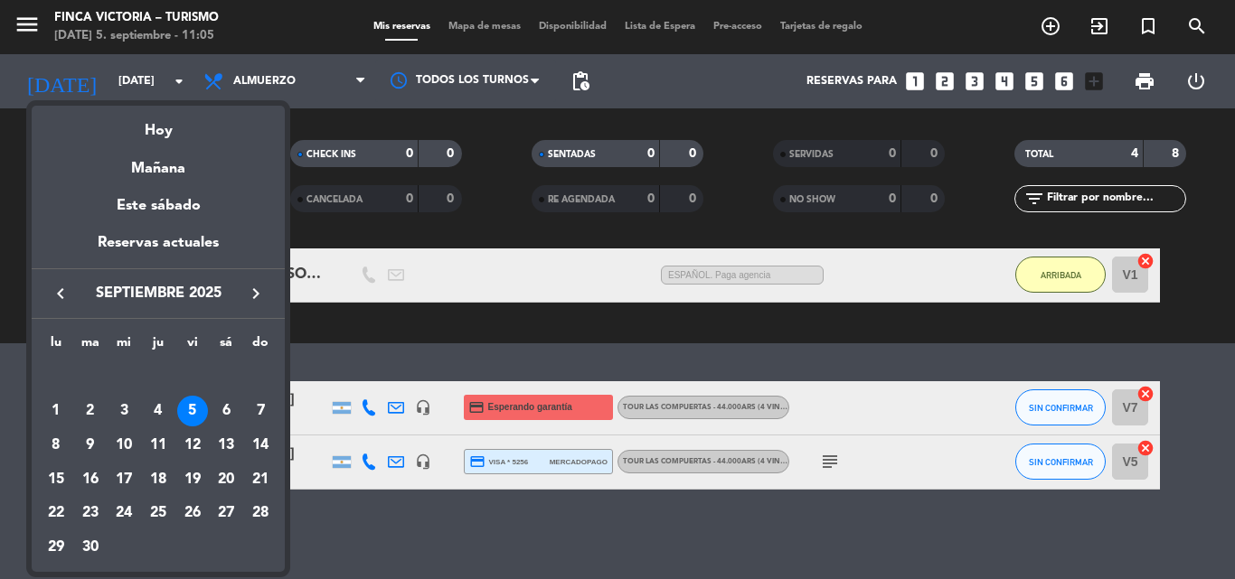
click at [57, 445] on div "8" at bounding box center [56, 445] width 31 height 31
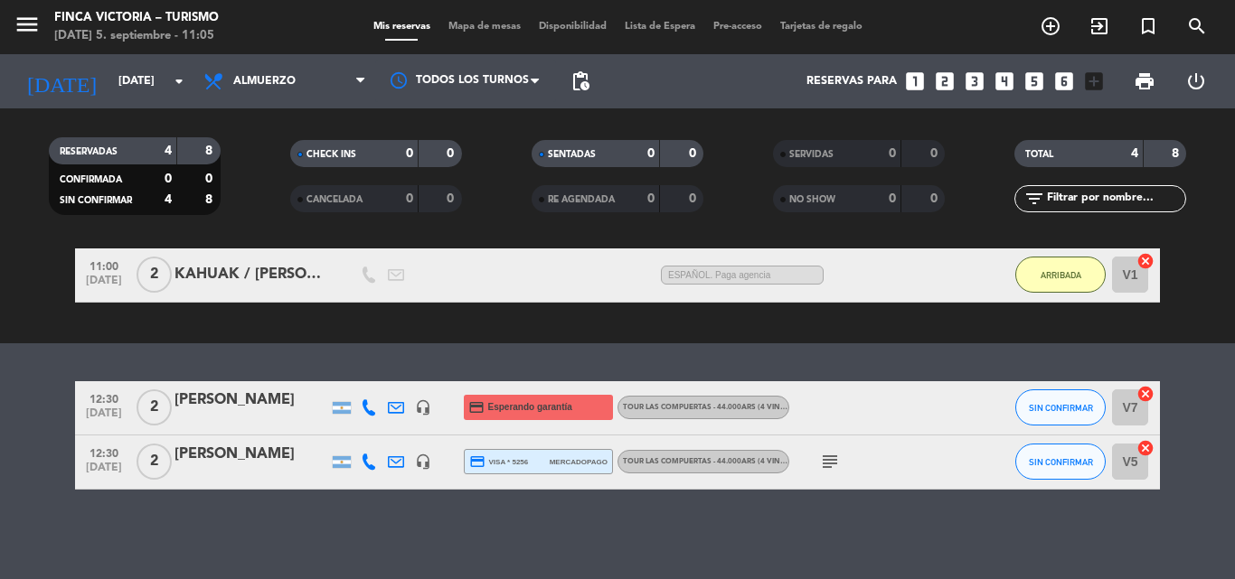
type input "[DATE]"
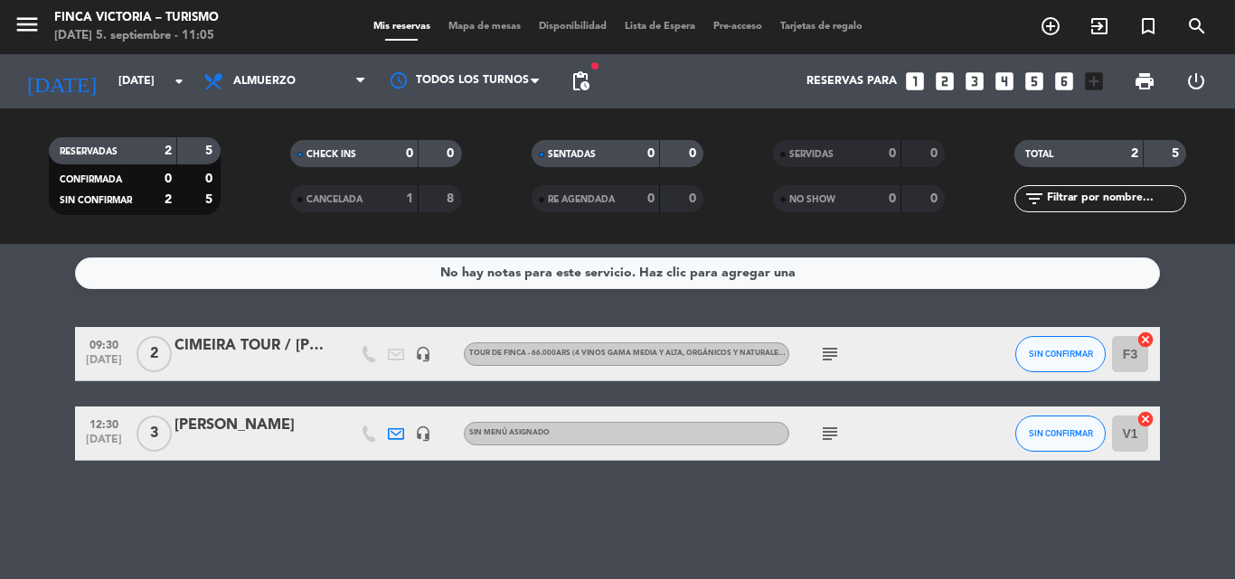
click at [22, 20] on icon "menu" at bounding box center [27, 24] width 27 height 27
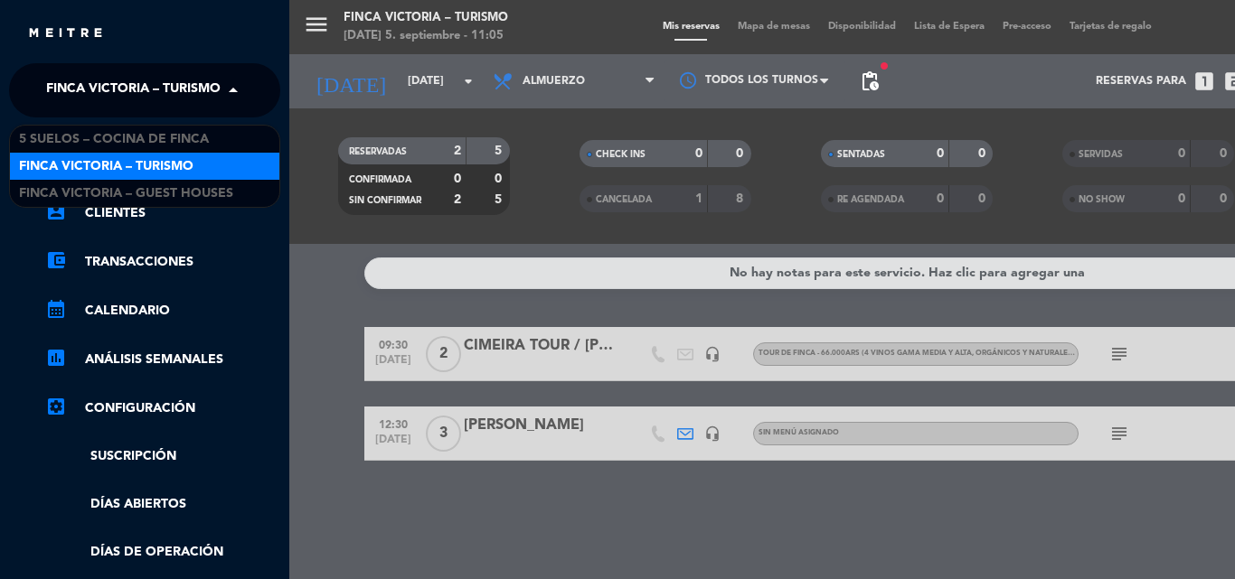
click at [99, 81] on span "FINCA VICTORIA – TURISMO" at bounding box center [133, 90] width 174 height 38
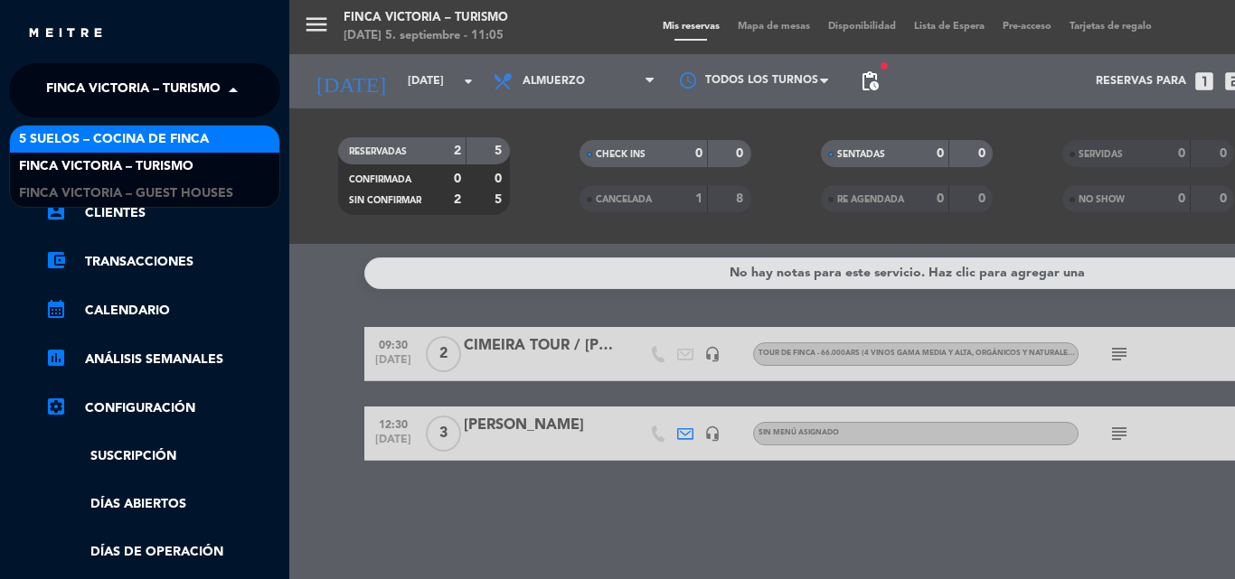
click at [150, 136] on span "5 SUELOS – COCINA DE FINCA" at bounding box center [114, 139] width 190 height 21
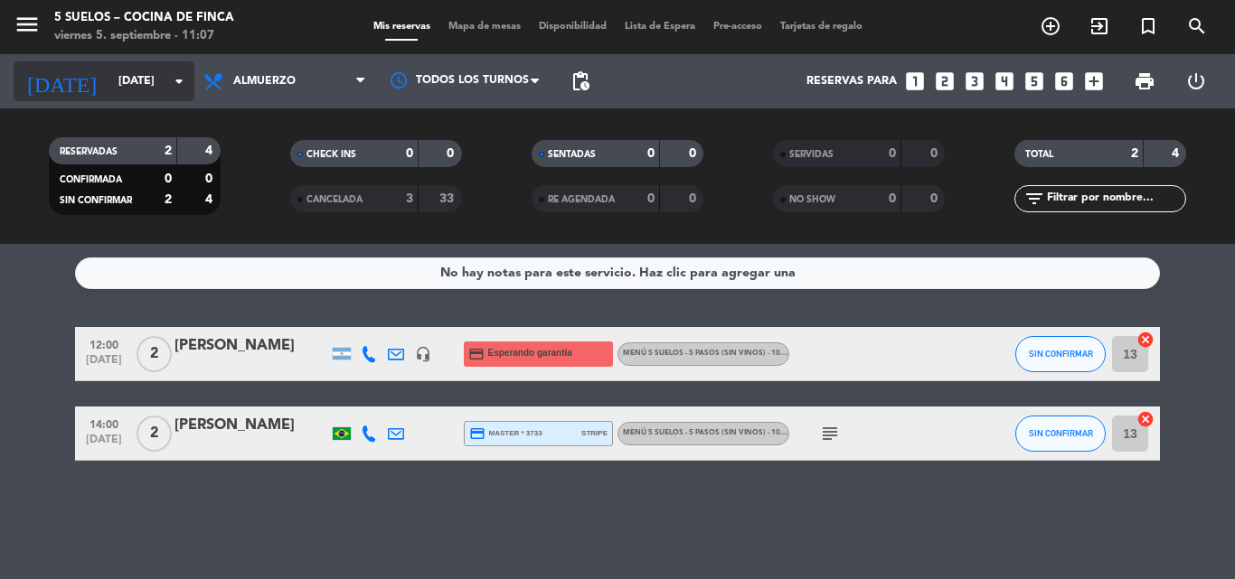
click at [79, 99] on div "[DATE] [DATE] arrow_drop_down" at bounding box center [104, 81] width 181 height 40
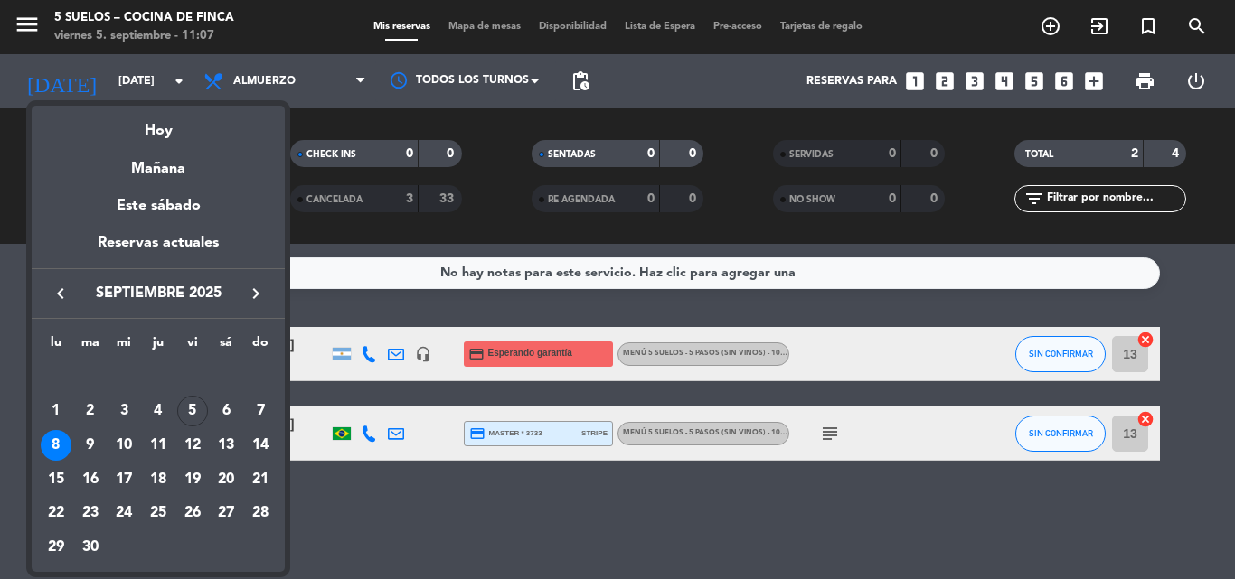
click at [0, 428] on div at bounding box center [617, 289] width 1235 height 579
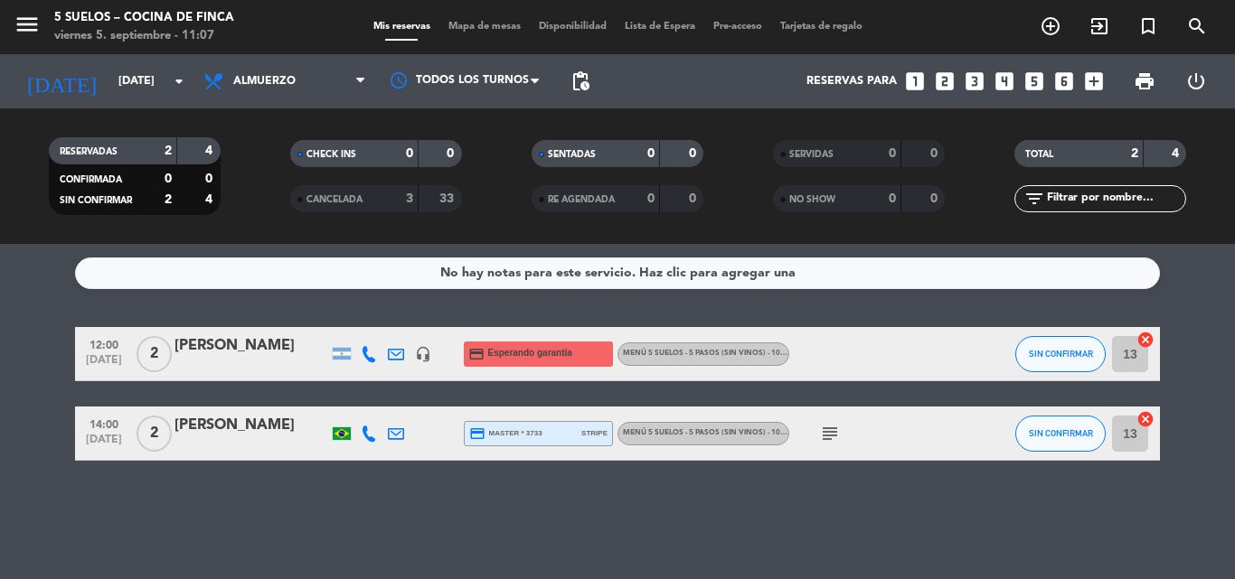
click at [7, 33] on div "menu 5 SUELOS – COCINA DE FINCA [DATE] 5. septiembre - 11:07" at bounding box center [154, 27] width 309 height 42
click at [30, 24] on icon "menu" at bounding box center [27, 24] width 27 height 27
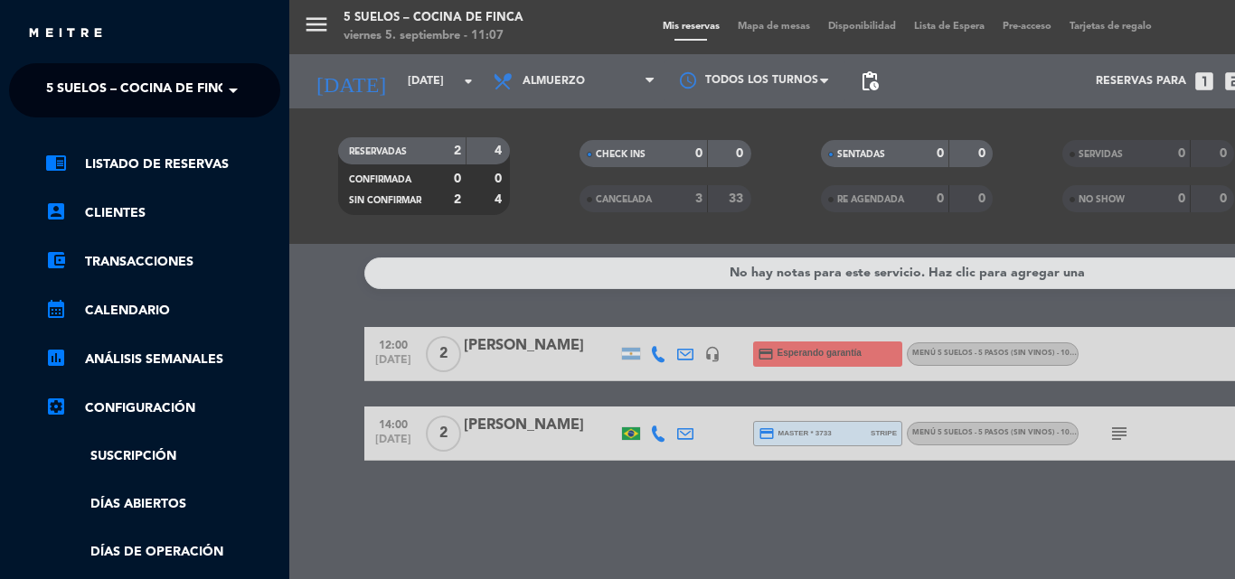
click at [166, 119] on div "chrome_reader_mode Listado de Reservas account_box Clientes account_balance_wal…" at bounding box center [144, 462] width 298 height 690
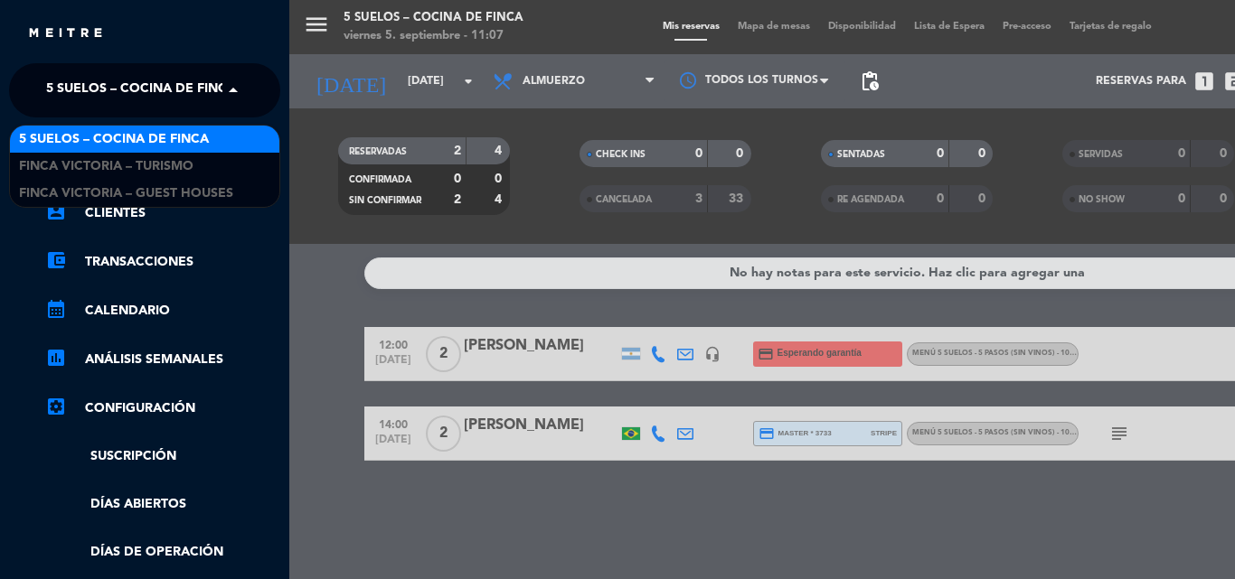
click at [160, 94] on span "5 SUELOS – COCINA DE FINCA" at bounding box center [141, 90] width 190 height 38
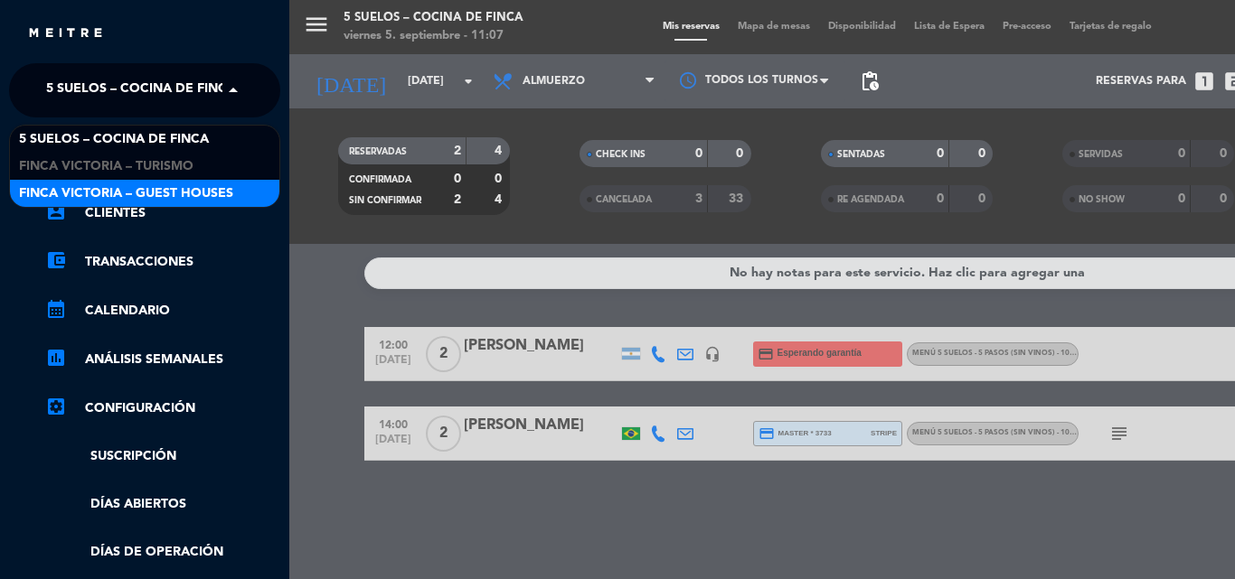
click at [160, 186] on span "FINCA VICTORIA – GUEST HOUSES" at bounding box center [126, 193] width 214 height 21
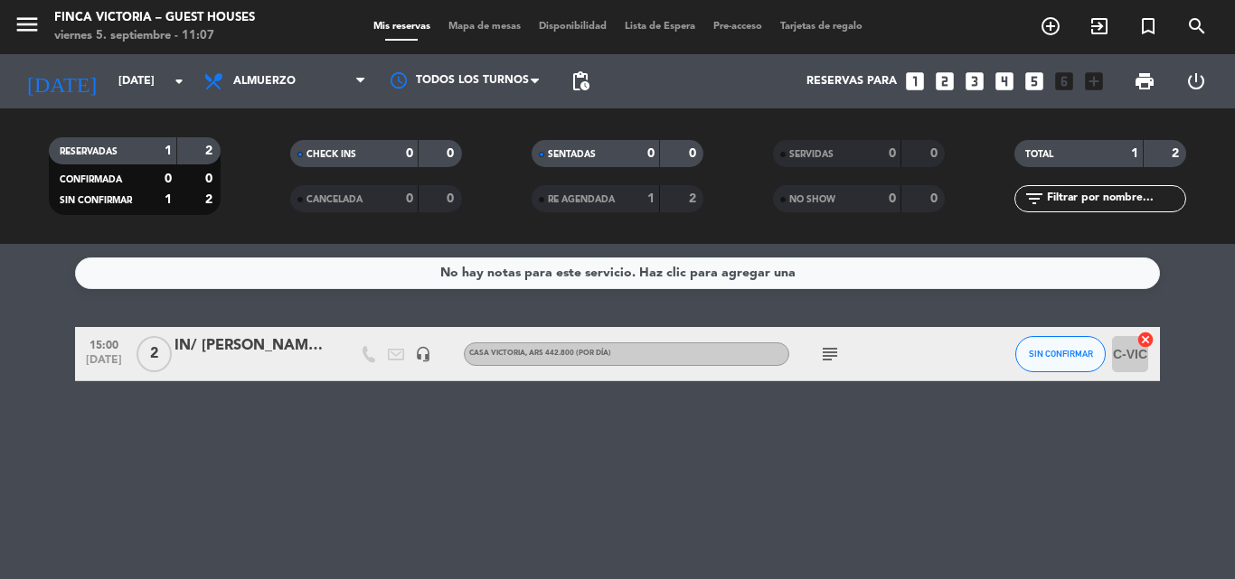
click at [255, 352] on div "IN/ [PERSON_NAME] y [PERSON_NAME] (Bonvivir)" at bounding box center [251, 345] width 154 height 23
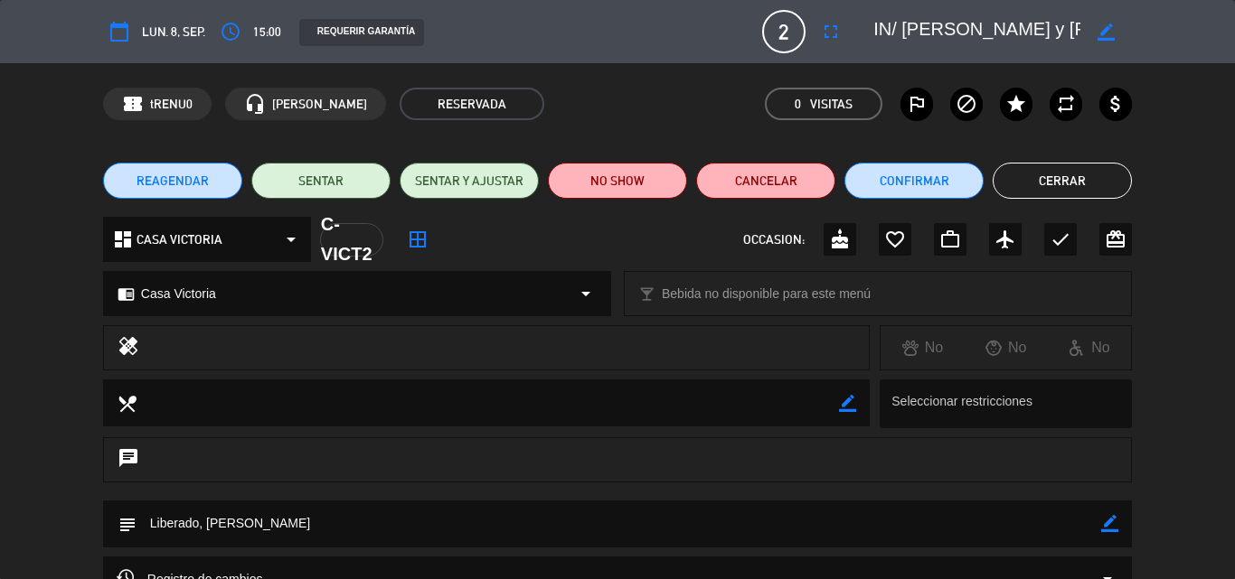
scroll to position [0, 192]
drag, startPoint x: 940, startPoint y: 27, endPoint x: 1206, endPoint y: 38, distance: 265.9
click at [1206, 38] on div "calendar_today lun. 8, sep. access_time 15:00 REQUERIR GARANTÍA 2 IN/ [PERSON_N…" at bounding box center [617, 31] width 1235 height 63
click at [1037, 177] on button "Cerrar" at bounding box center [1061, 181] width 139 height 36
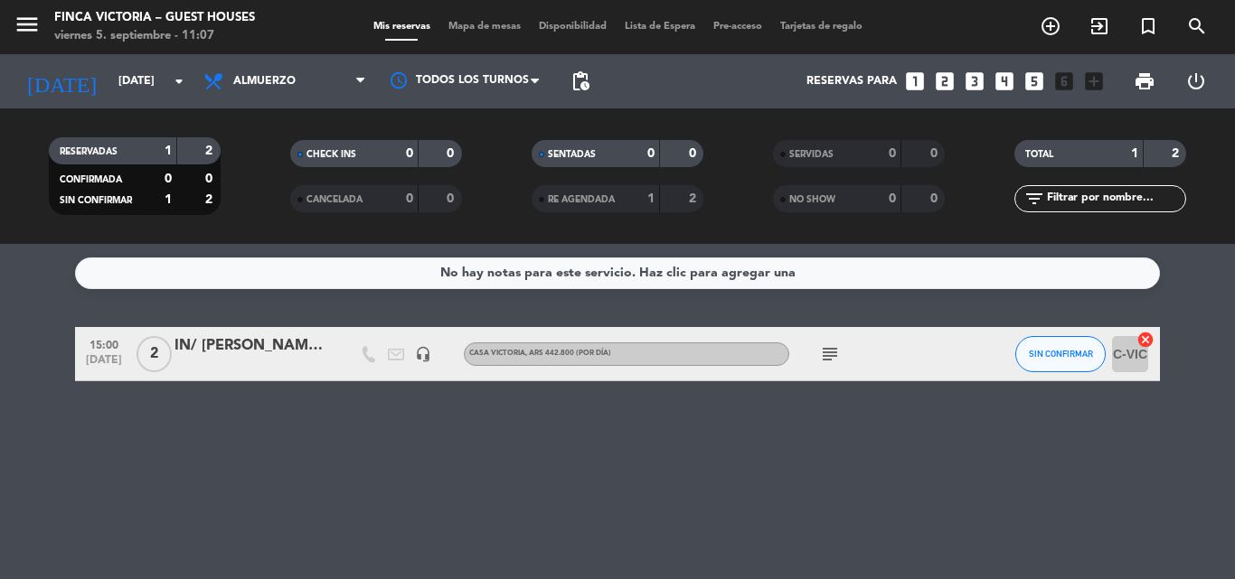
click at [0, 337] on bookings-row "15:00 [DATE] 2 IN/ [PERSON_NAME] y [PERSON_NAME] (Bonvivir) headset_mic Casa Vi…" at bounding box center [617, 354] width 1235 height 54
click at [420, 360] on icon "headset_mic" at bounding box center [423, 354] width 16 height 16
click at [87, 356] on span "[DATE]" at bounding box center [103, 364] width 45 height 21
click at [1020, 493] on div "No hay notas para este servicio. Haz clic para agregar una 15:00 [DATE] Creada:…" at bounding box center [617, 411] width 1235 height 335
click at [126, 74] on input "[DATE]" at bounding box center [185, 81] width 153 height 31
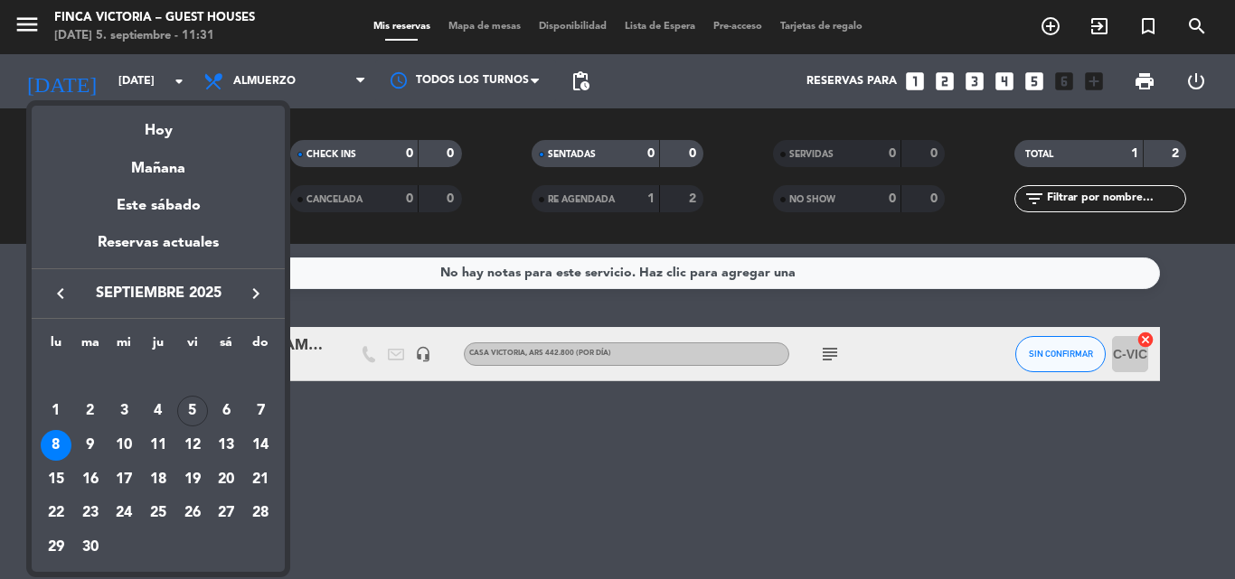
click at [0, 287] on div at bounding box center [617, 289] width 1235 height 579
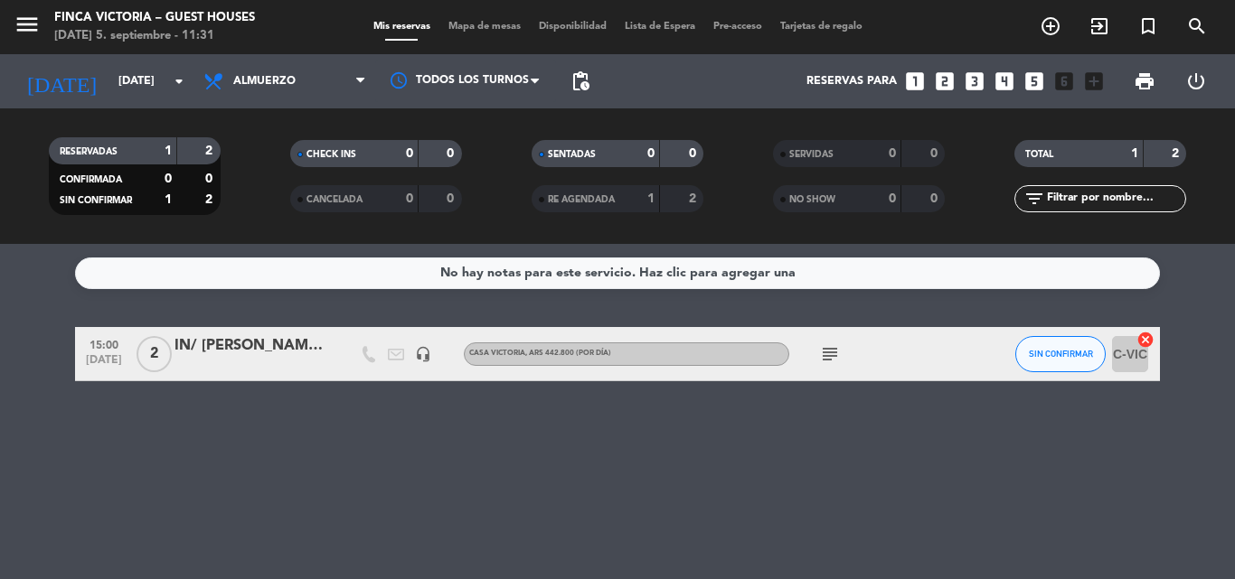
click at [34, 31] on icon "menu" at bounding box center [27, 24] width 27 height 27
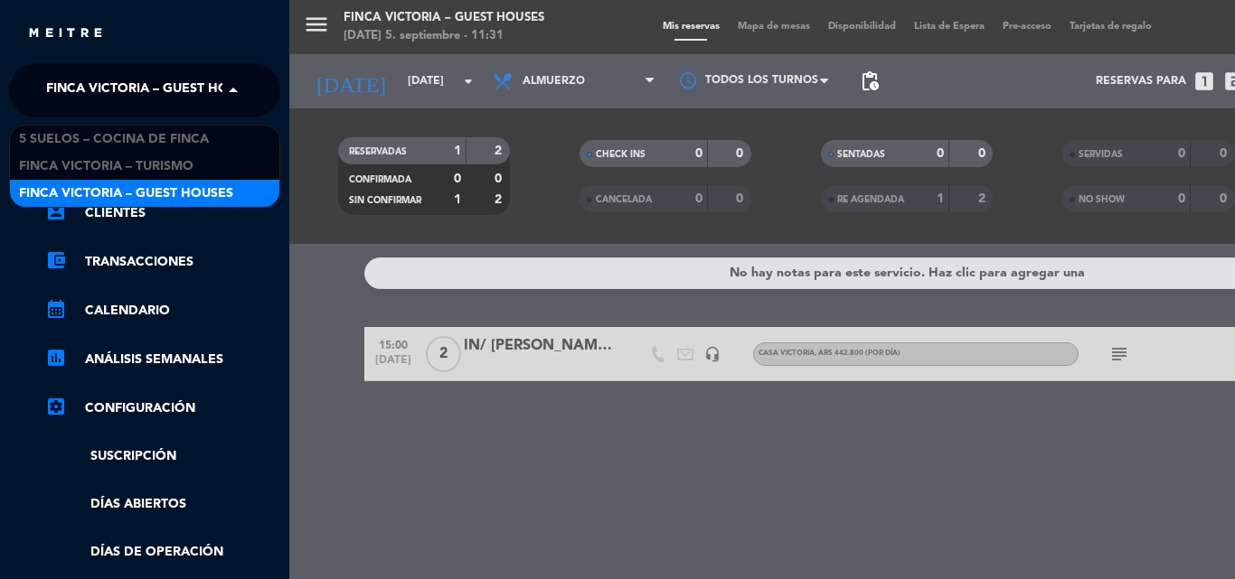
click at [96, 89] on span "FINCA VICTORIA – GUEST HOUSES" at bounding box center [153, 90] width 214 height 38
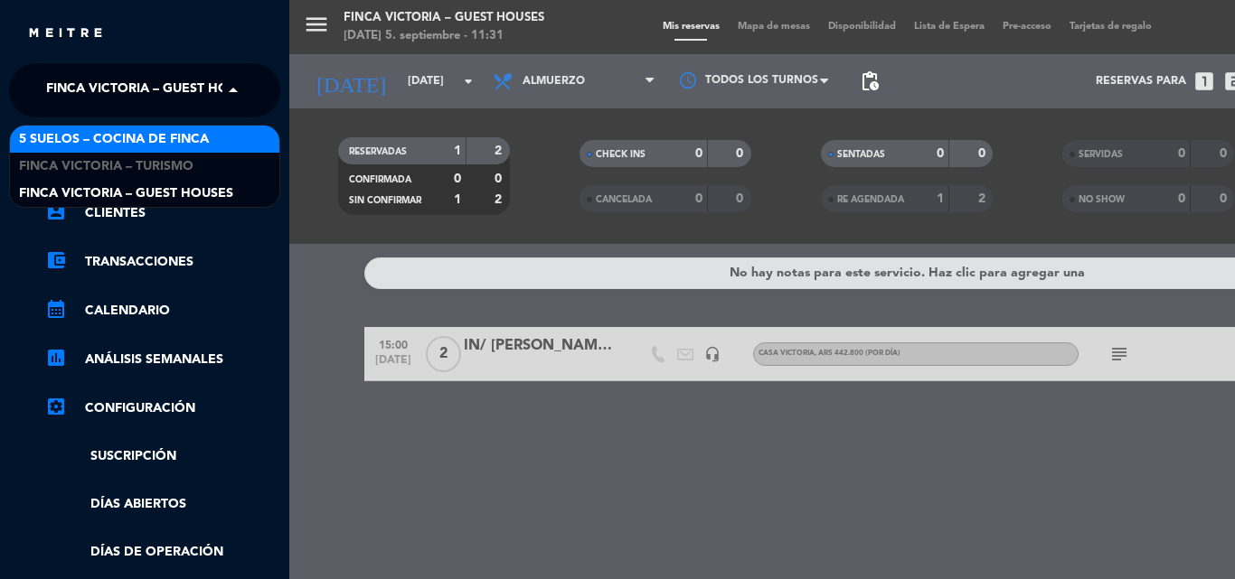
click at [117, 143] on span "5 SUELOS – COCINA DE FINCA" at bounding box center [114, 139] width 190 height 21
